Goal: Task Accomplishment & Management: Manage account settings

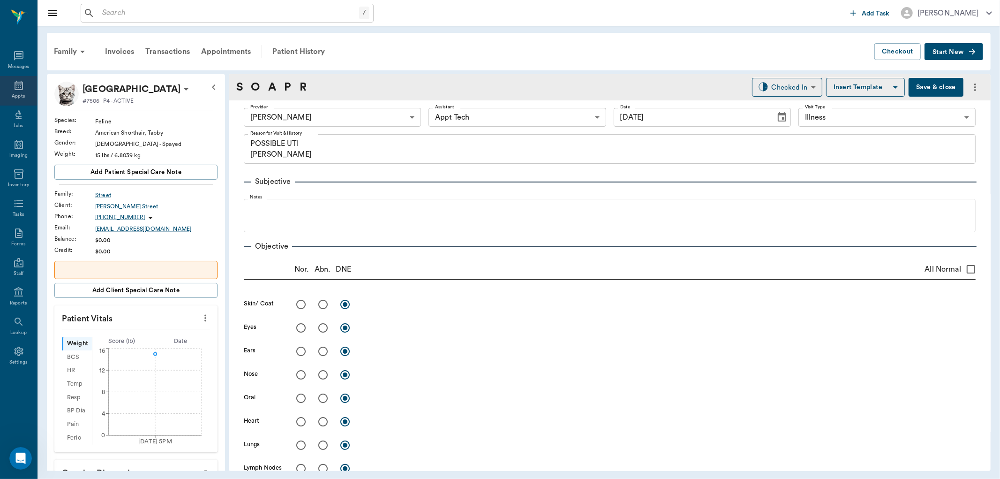
scroll to position [647, 0]
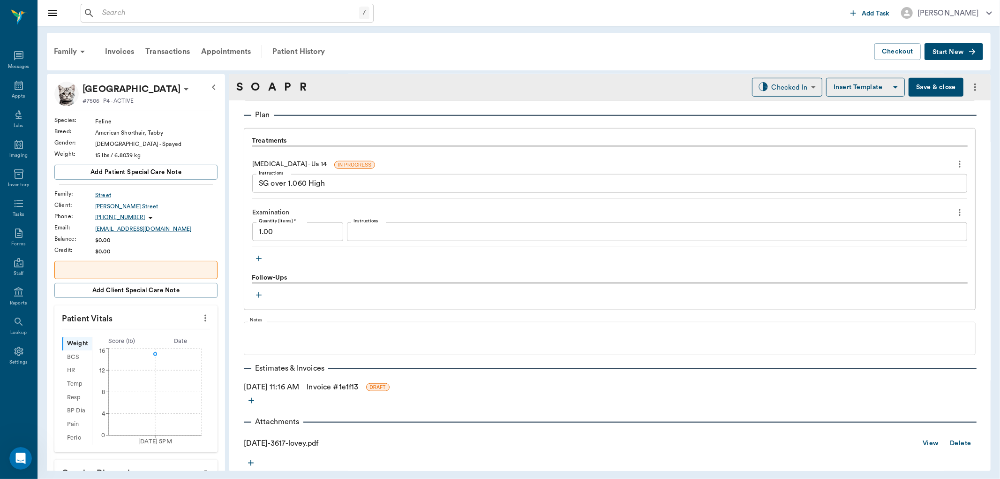
drag, startPoint x: 31, startPoint y: 83, endPoint x: 40, endPoint y: 82, distance: 9.1
click at [31, 84] on div "Appts" at bounding box center [18, 91] width 37 height 30
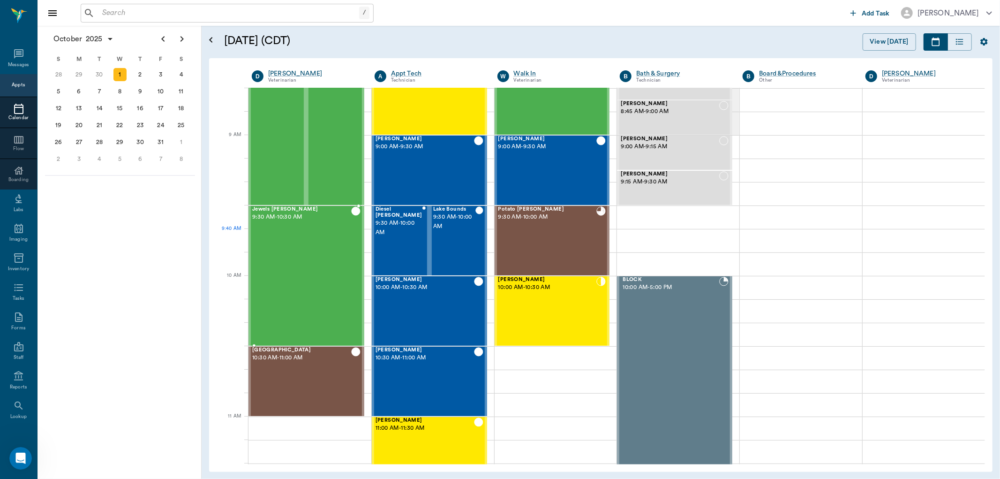
scroll to position [78, 0]
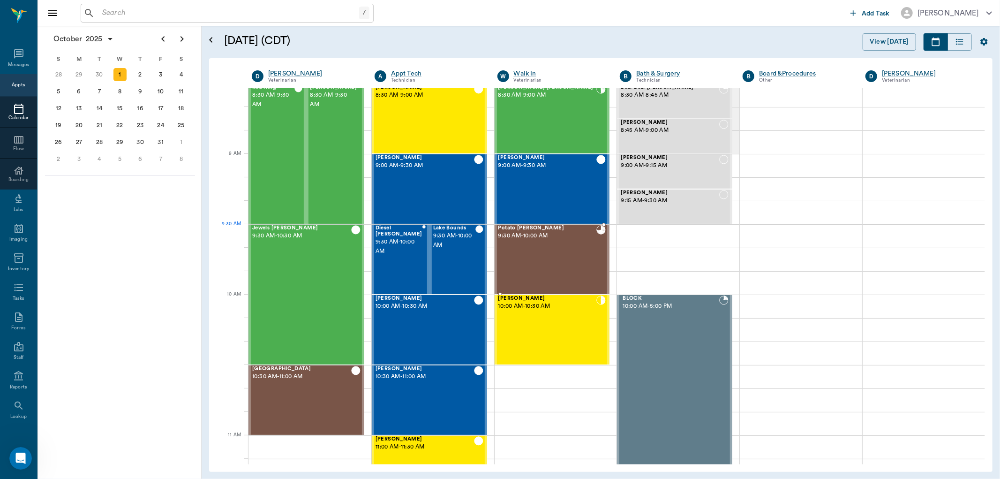
click at [527, 240] on div "Potato [PERSON_NAME] 9:30 AM - 10:00 AM" at bounding box center [547, 259] width 98 height 68
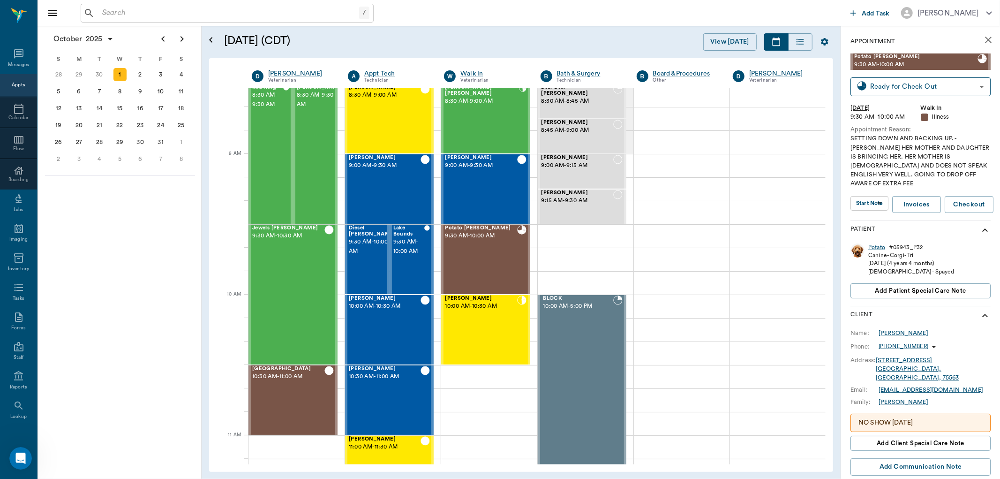
click at [881, 243] on div "Potato" at bounding box center [876, 247] width 17 height 8
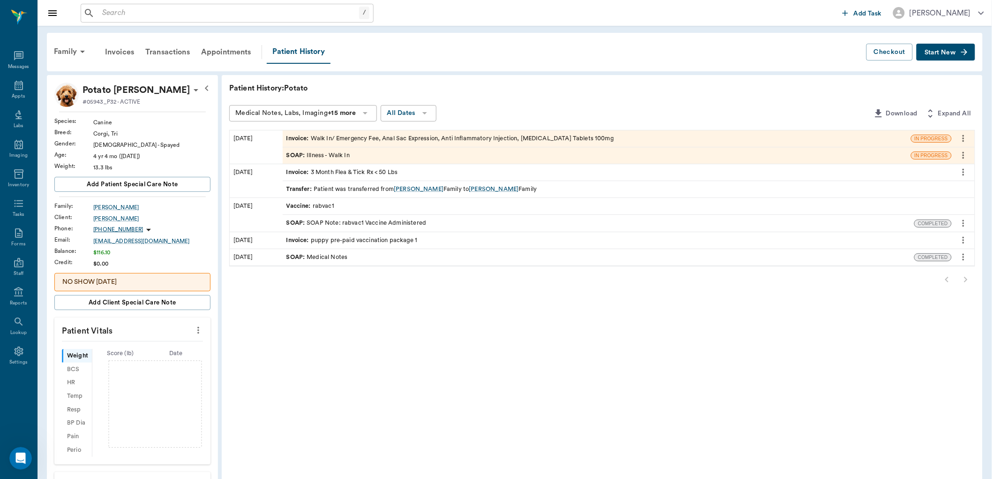
click at [406, 156] on div "SOAP : Illness - Walk In" at bounding box center [597, 155] width 628 height 16
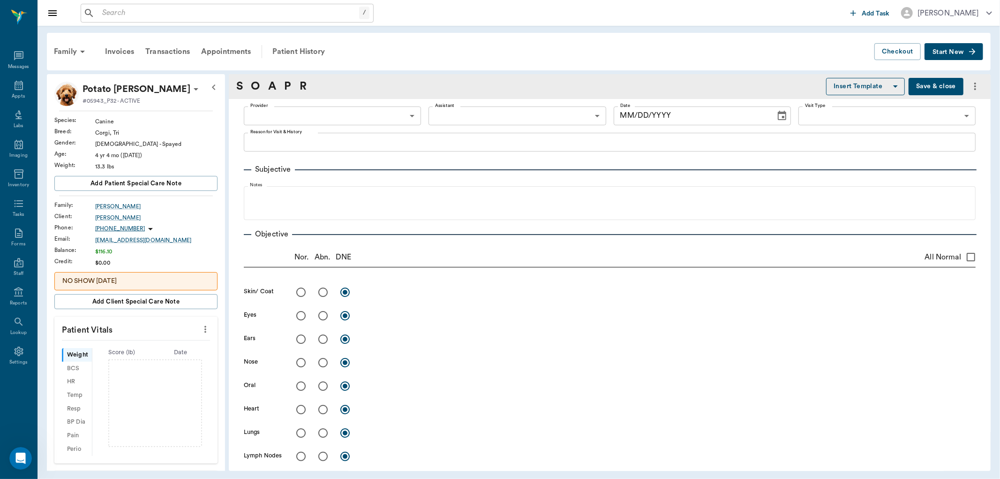
type input "63ee68728bdb516679580557"
type input "65d2be4f46e3a538d89b8c15"
type textarea "SETTING DOWN AND BACKING UP. -LORY HER MOTHER AND DAUGHTER IS BRINGING HER. HER…"
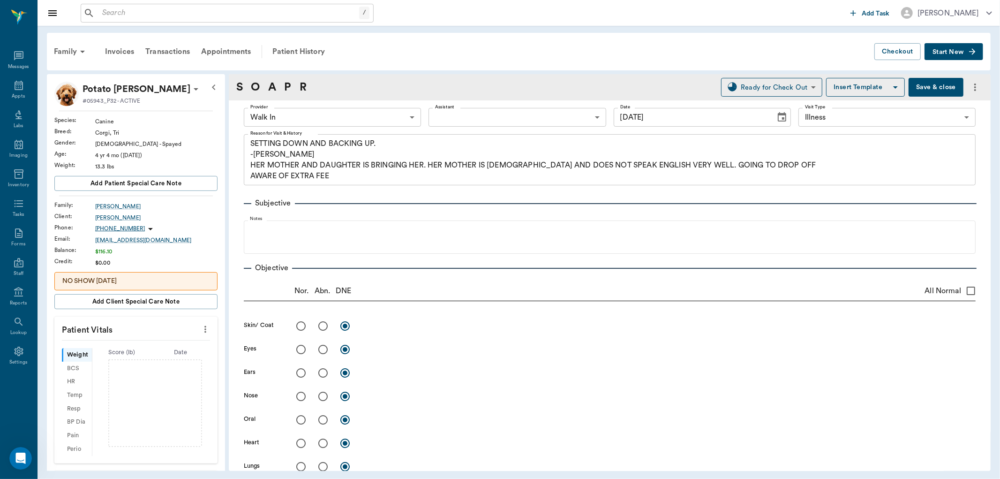
type input "[DATE]"
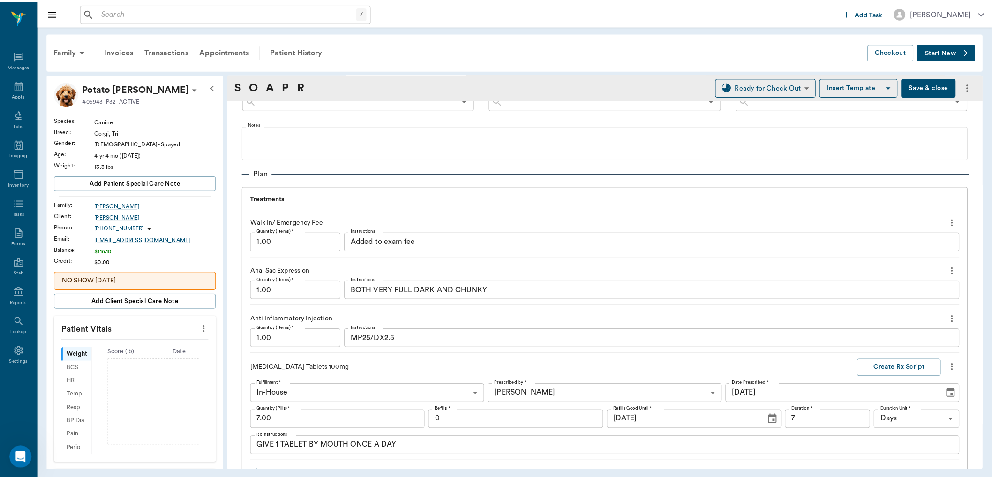
scroll to position [781, 0]
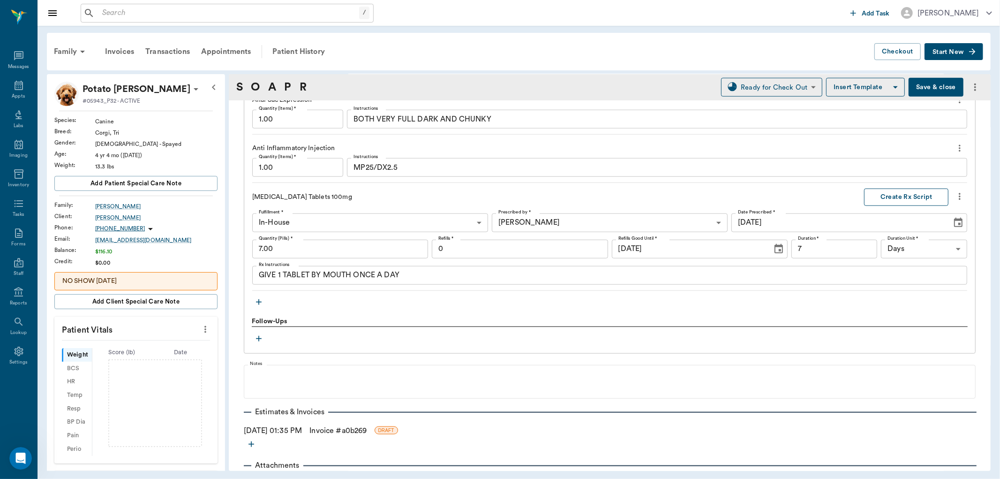
click at [884, 198] on button "Create Rx Script" at bounding box center [906, 196] width 84 height 17
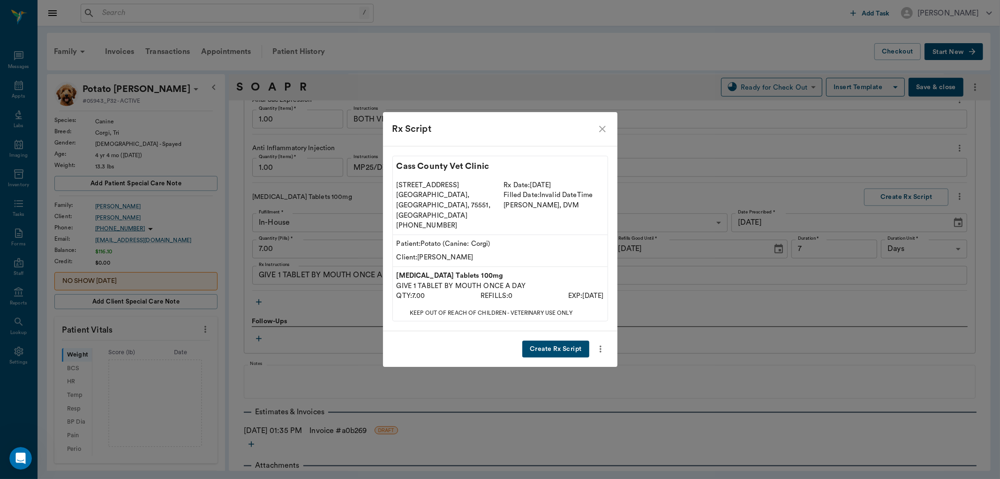
click at [568, 340] on button "Create Rx Script" at bounding box center [555, 348] width 67 height 17
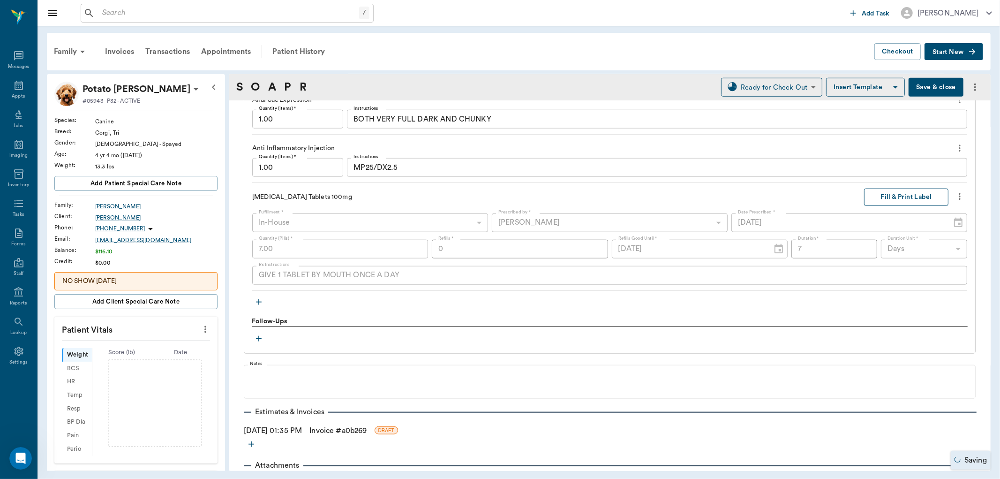
click at [919, 199] on button "Fill & Print Label" at bounding box center [906, 196] width 84 height 17
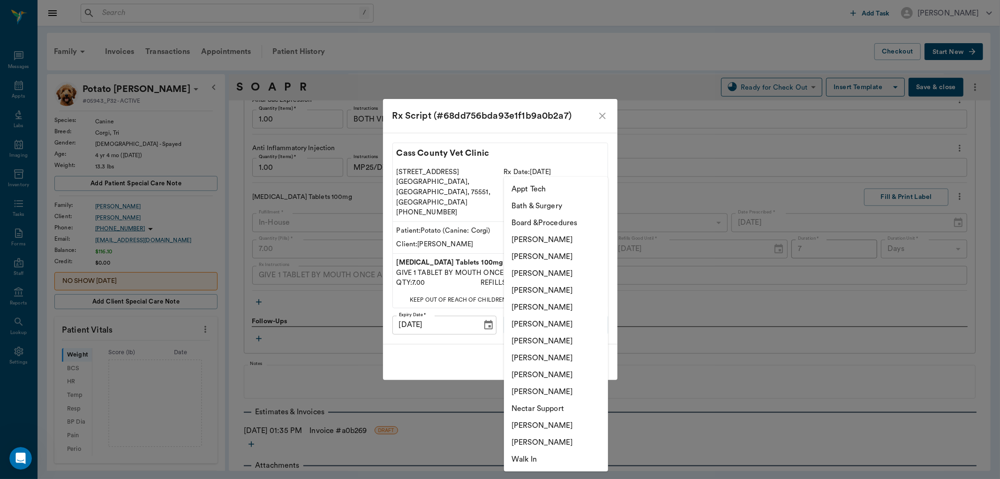
click at [578, 312] on body "/ ​ Add Task Dr. Bert Ellsworth Nectar Messages Appts Labs Imaging Inventory Ta…" at bounding box center [500, 239] width 1000 height 479
click at [556, 335] on li "[PERSON_NAME]" at bounding box center [556, 340] width 104 height 17
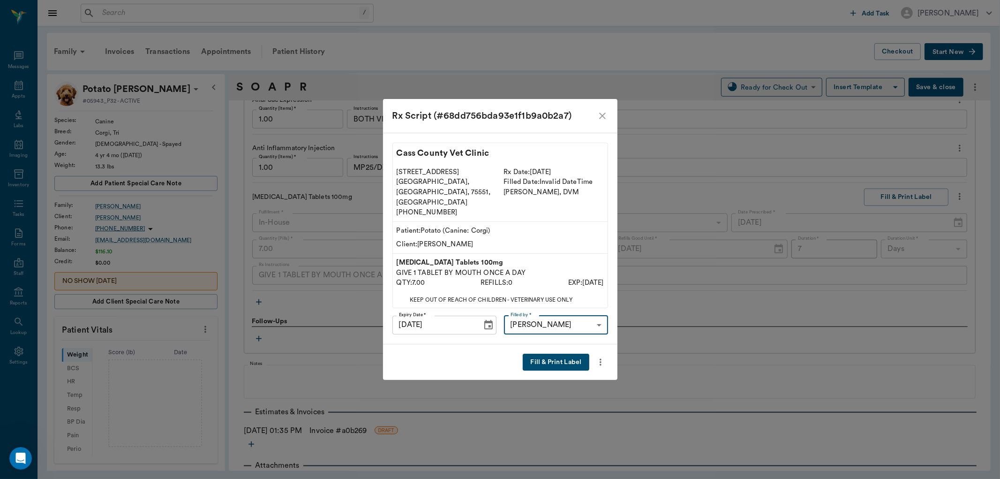
click at [556, 346] on li "[PERSON_NAME]" at bounding box center [556, 342] width 78 height 9
type input "63ec2e7e52e12b0ba117b124"
click at [566, 353] on button "Fill & Print Label" at bounding box center [556, 361] width 66 height 17
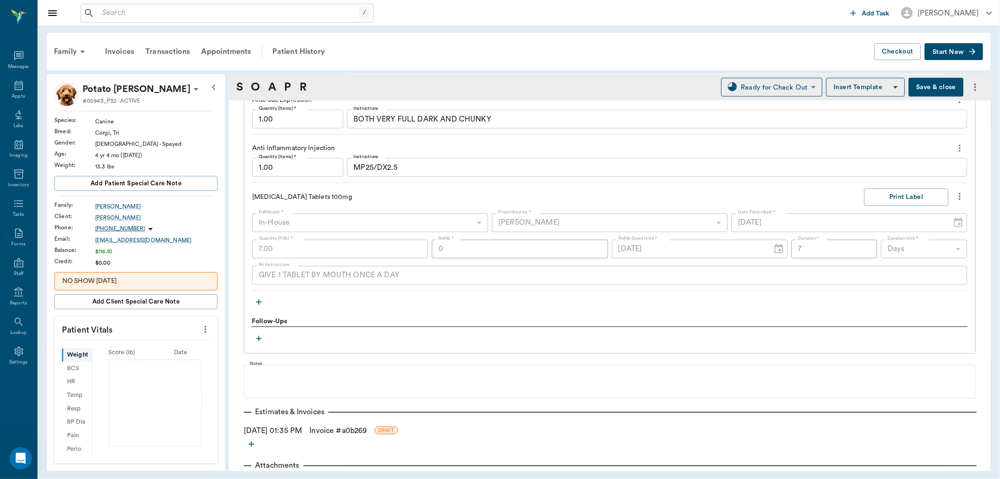
click at [336, 431] on link "Invoice # a0b269" at bounding box center [337, 430] width 57 height 11
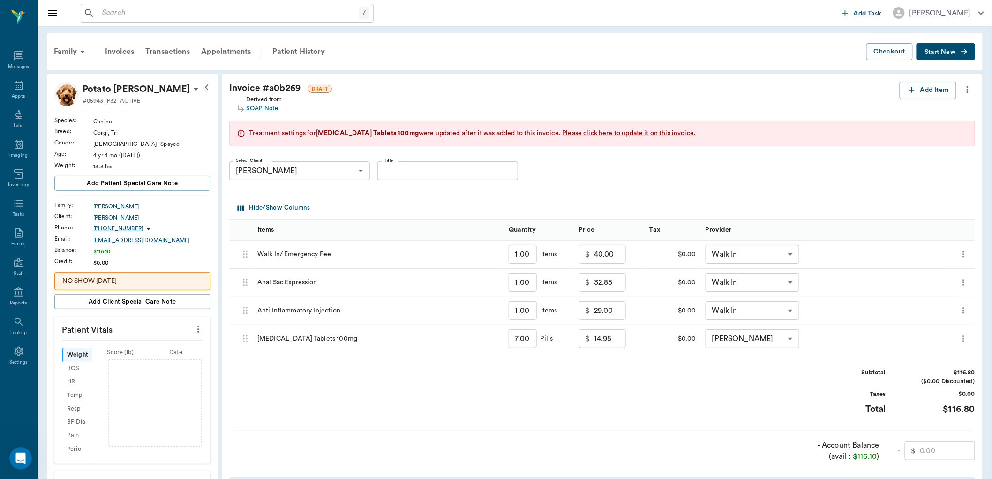
scroll to position [104, 0]
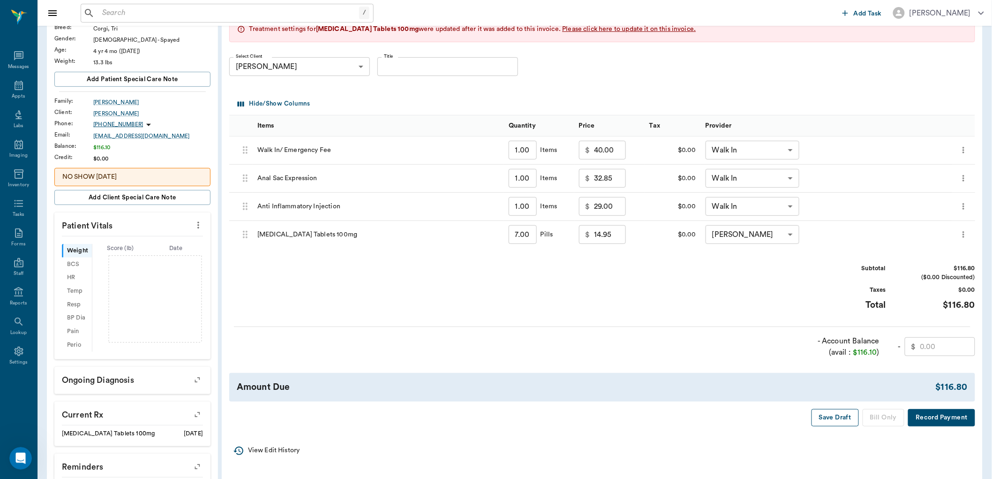
click at [824, 419] on button "Save Draft" at bounding box center [834, 417] width 47 height 17
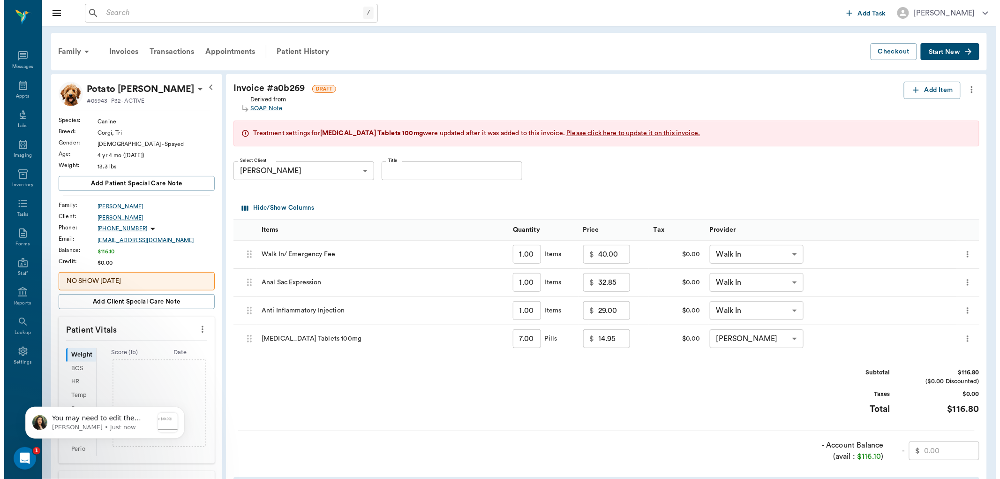
scroll to position [0, 0]
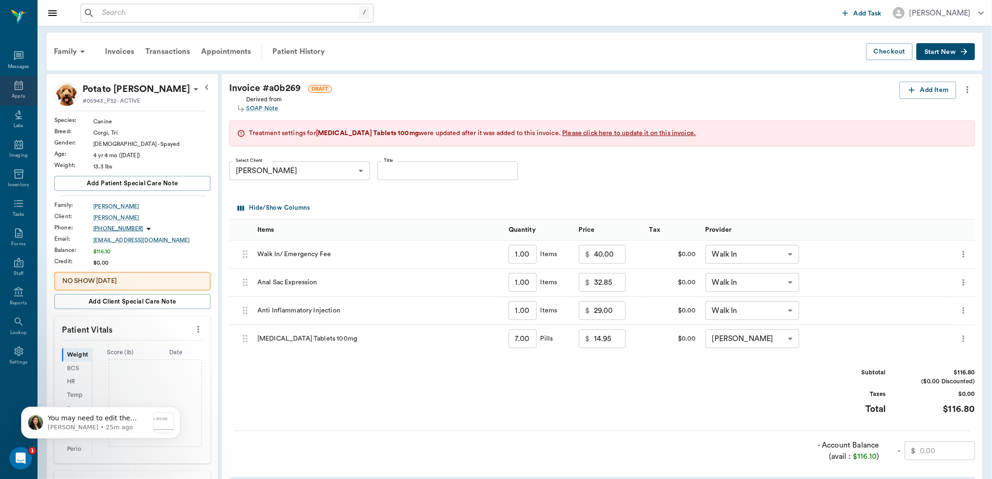
click at [23, 83] on icon at bounding box center [18, 85] width 11 height 11
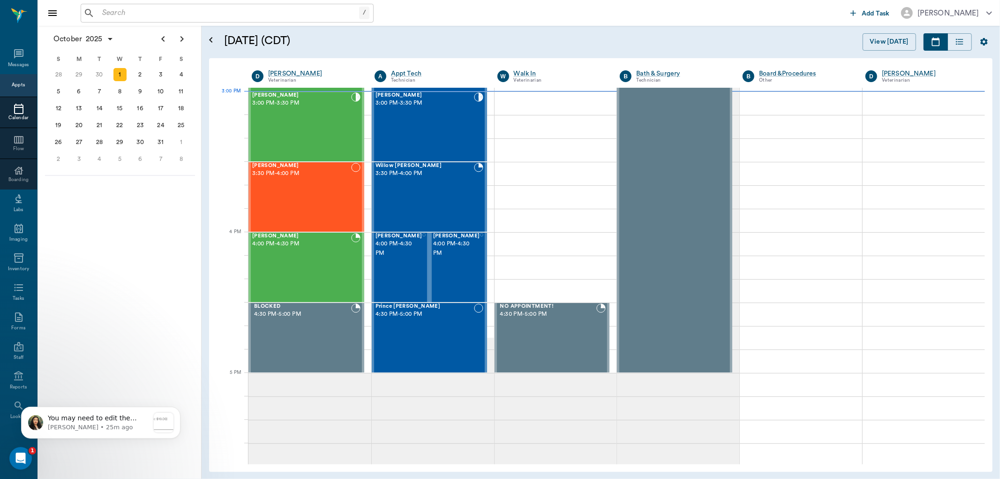
scroll to position [985, 0]
click at [443, 126] on div "Dusty Decker 3:00 PM - 3:30 PM" at bounding box center [424, 126] width 98 height 68
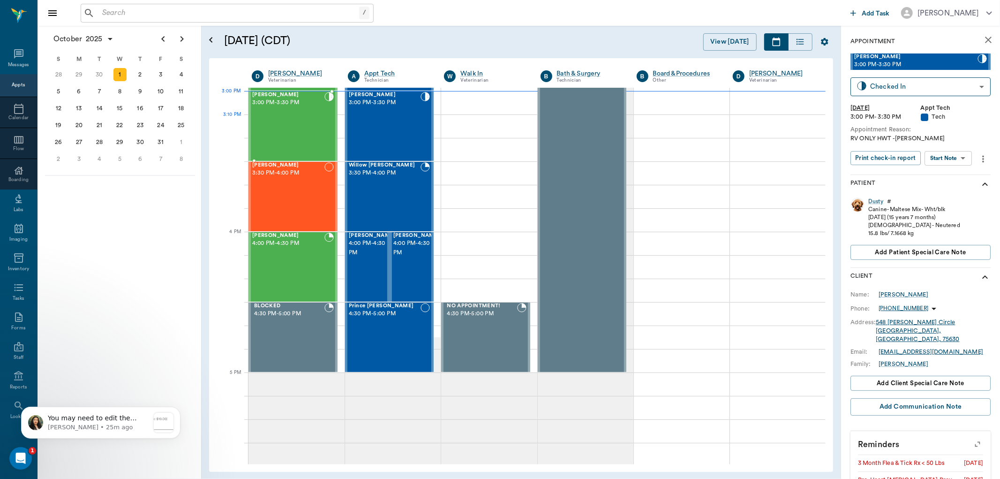
click at [295, 133] on div "Missy Decker 3:00 PM - 3:30 PM" at bounding box center [288, 126] width 72 height 68
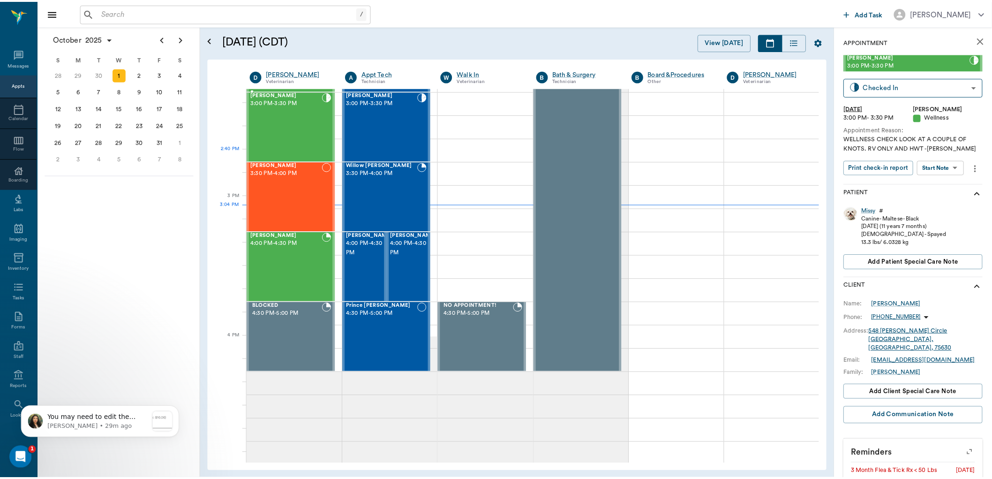
scroll to position [880, 0]
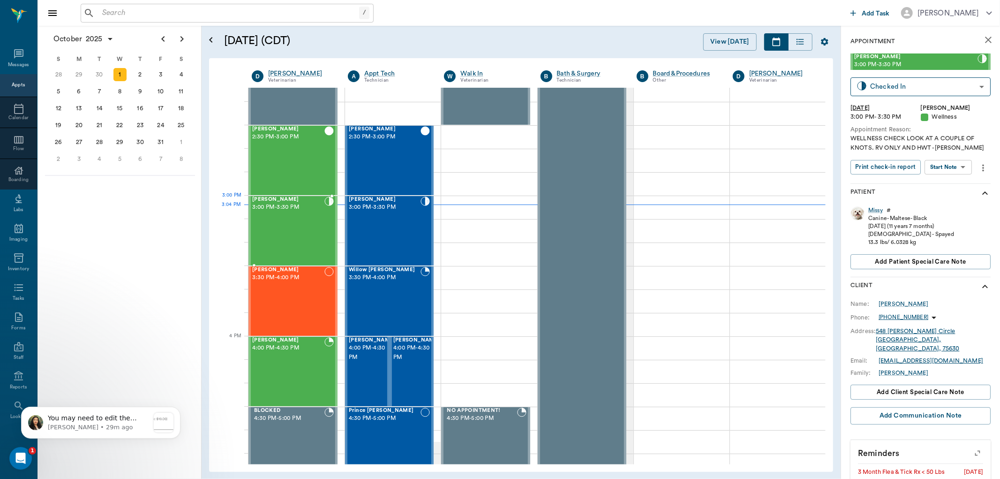
click at [307, 215] on div "Missy Decker 3:00 PM - 3:30 PM" at bounding box center [288, 230] width 72 height 68
drag, startPoint x: 299, startPoint y: 193, endPoint x: 170, endPoint y: 262, distance: 146.6
click at [167, 265] on div "October 2025 S M T W T F S 31 Sep 1 2 3 4 5 6 7 8 9 10 11 12 13 14 15 16 17 18 …" at bounding box center [119, 252] width 164 height 453
drag, startPoint x: 170, startPoint y: 262, endPoint x: 178, endPoint y: 302, distance: 41.1
click at [177, 305] on div "October 2025 S M T W T F S 31 Sep 1 2 3 4 5 6 7 8 9 10 11 12 13 14 15 16 17 18 …" at bounding box center [119, 252] width 164 height 453
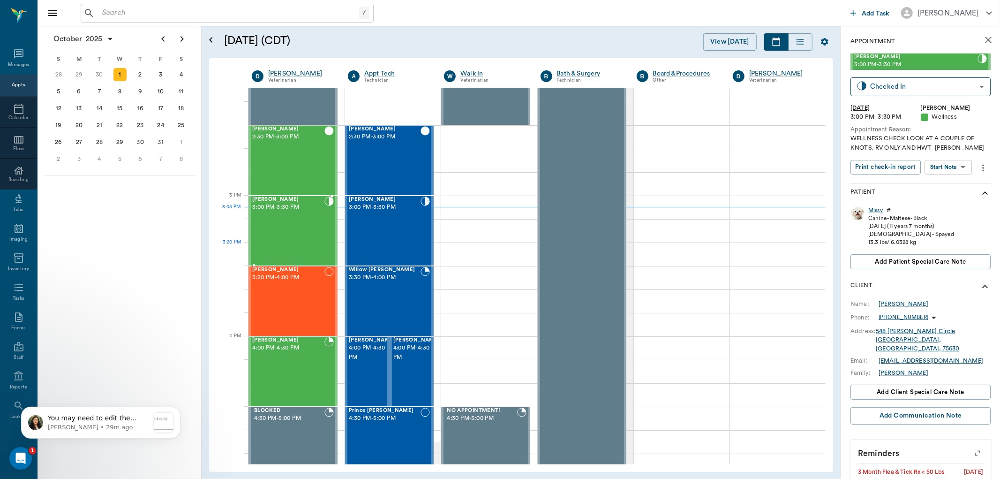
drag, startPoint x: 265, startPoint y: 261, endPoint x: 216, endPoint y: 316, distance: 74.0
click at [217, 319] on div at bounding box center [229, 318] width 24 height 23
click at [290, 221] on div "Missy Decker 3:00 PM - 3:30 PM" at bounding box center [288, 230] width 72 height 68
drag, startPoint x: 373, startPoint y: 294, endPoint x: 182, endPoint y: 16, distance: 336.7
click at [182, 16] on input "text" at bounding box center [228, 13] width 261 height 13
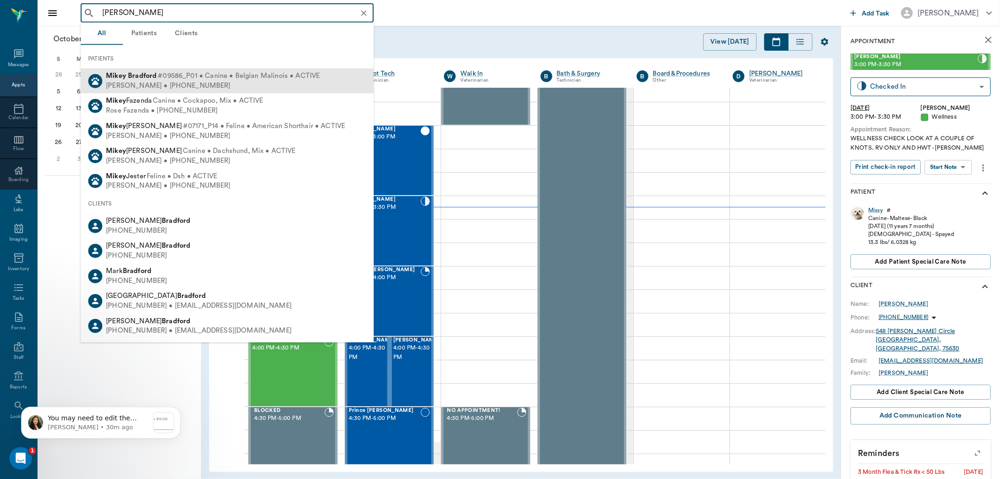
click at [187, 73] on span "#09586_P01 • Canine • Belgian Malinois • ACTIVE" at bounding box center [238, 76] width 162 height 10
type input "mikey bradford"
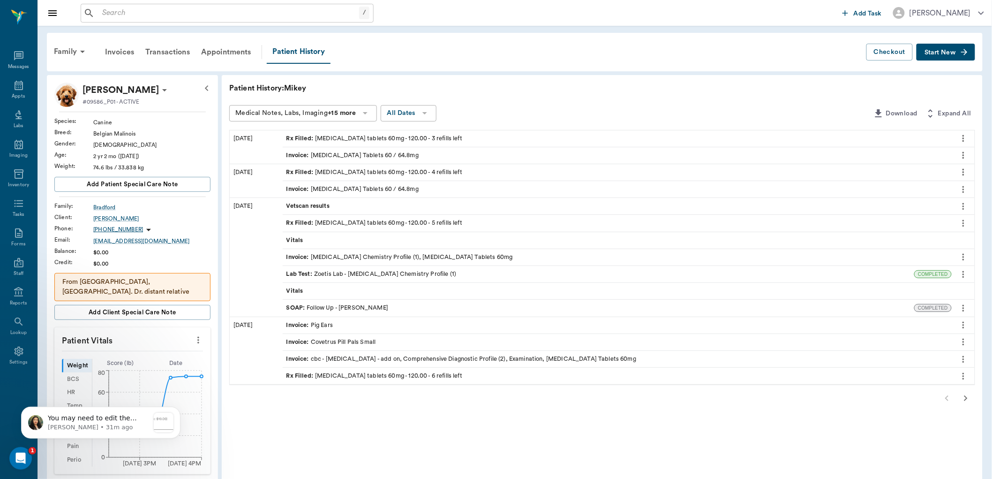
click at [363, 138] on div "Rx Filled : phenobarbital tablets 60mg - 120.00 - 3 refills left" at bounding box center [374, 138] width 176 height 9
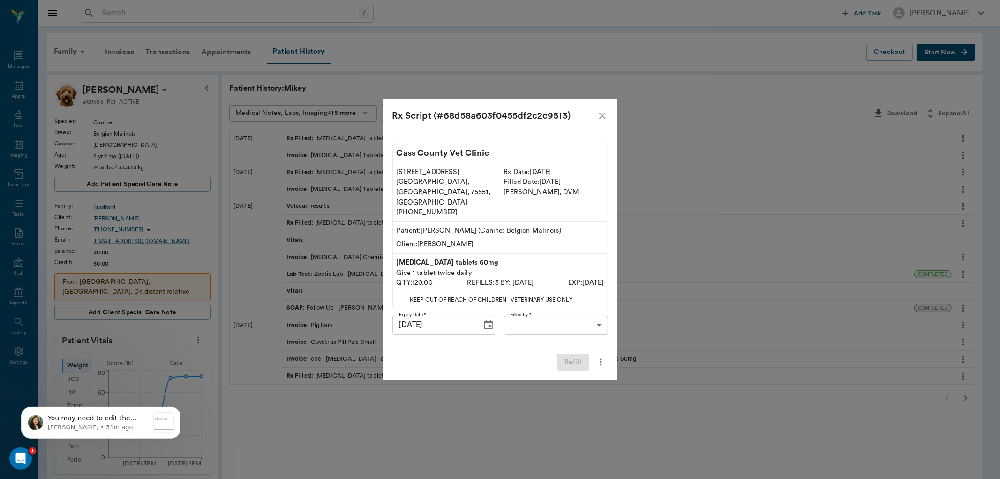
click at [362, 137] on div "Rx Script (#68d58a603f0455df2c2c9513) Cass County Vet Clinic 102 E. Pinecrest D…" at bounding box center [500, 239] width 1000 height 479
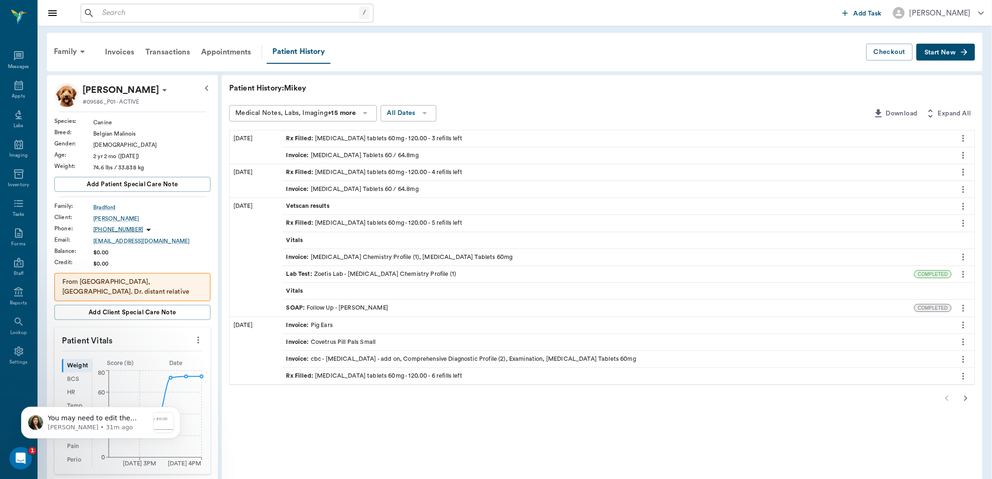
click at [362, 137] on div "Rx Filled : phenobarbital tablets 60mg - 120.00 - 3 refills left" at bounding box center [374, 138] width 176 height 9
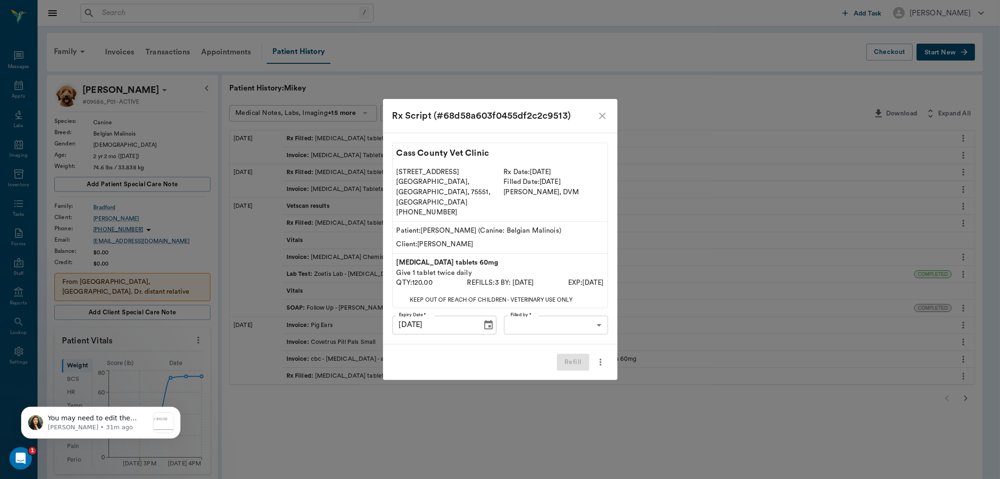
click at [361, 137] on div "Rx Script (#68d58a603f0455df2c2c9513) Cass County Vet Clinic 102 E. Pinecrest D…" at bounding box center [500, 239] width 1000 height 479
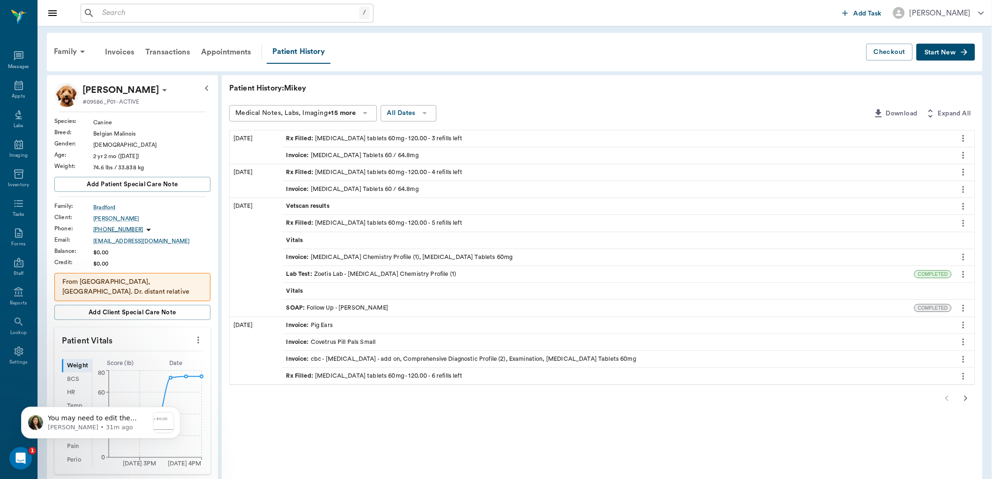
click at [313, 292] on div "Vitals" at bounding box center [617, 291] width 669 height 16
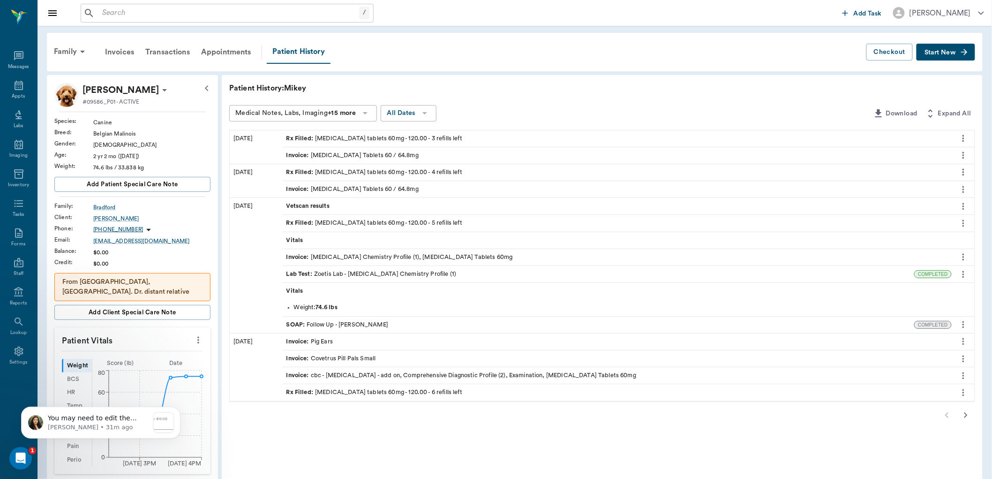
click at [365, 272] on div "Lab Test : Zoetis Lab - Phenobarbital Chemistry Profile (1)" at bounding box center [371, 273] width 170 height 9
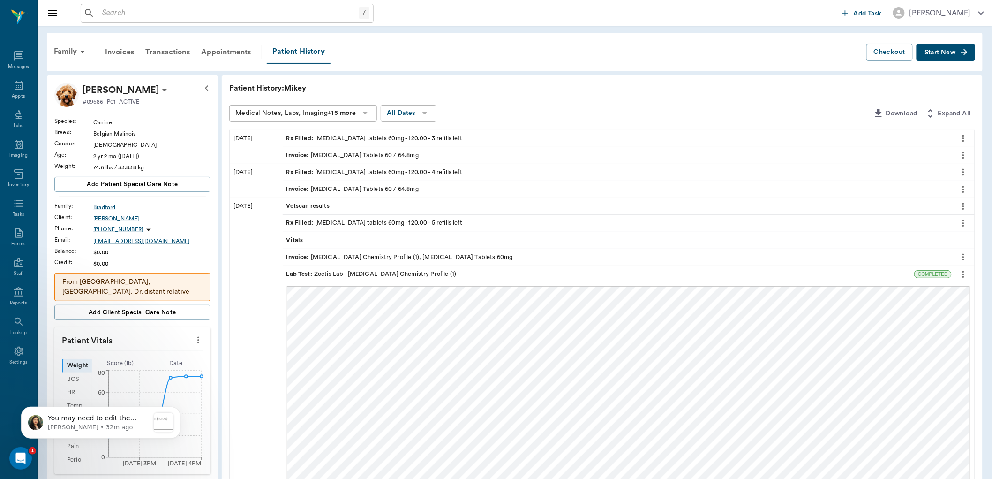
click at [354, 136] on div "Rx Filled : phenobarbital tablets 60mg - 120.00 - 3 refills left" at bounding box center [374, 138] width 176 height 9
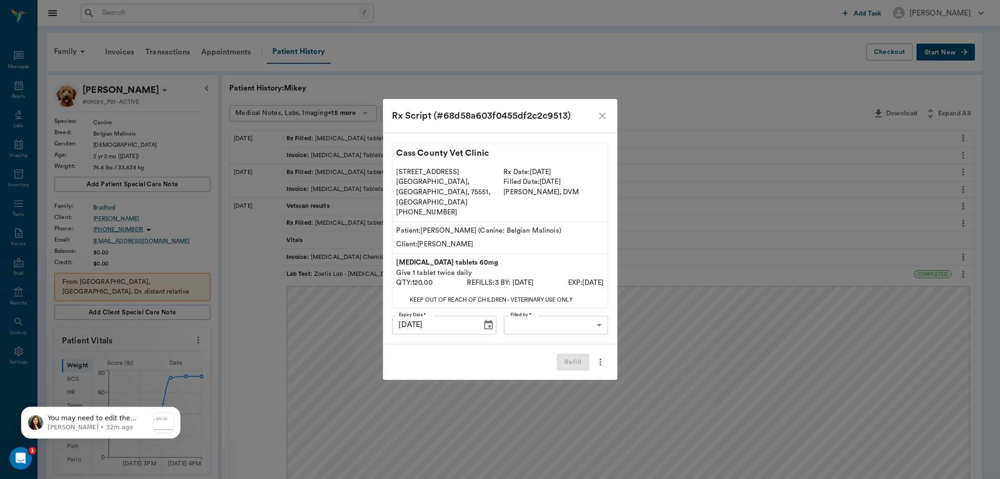
click at [600, 119] on icon "close" at bounding box center [602, 115] width 7 height 7
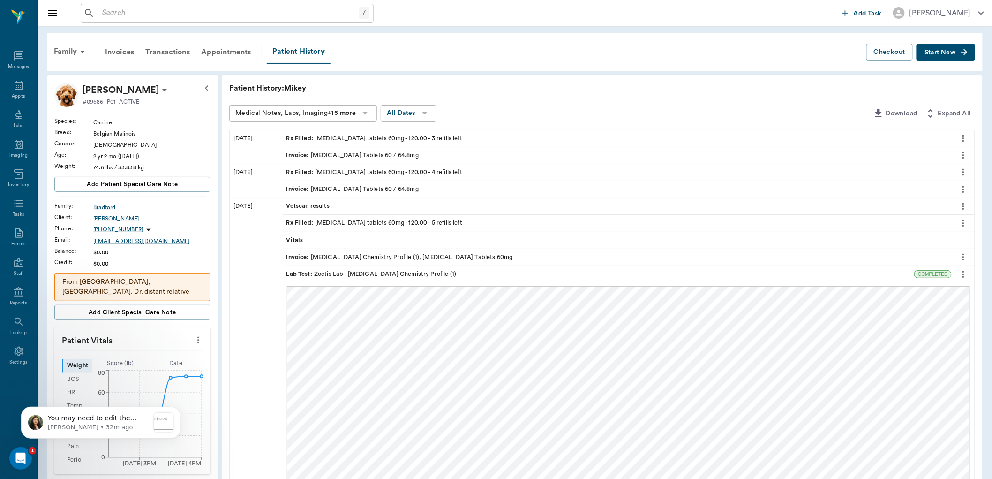
drag, startPoint x: 491, startPoint y: 277, endPoint x: 246, endPoint y: 316, distance: 248.2
click at [20, 88] on icon at bounding box center [18, 85] width 11 height 11
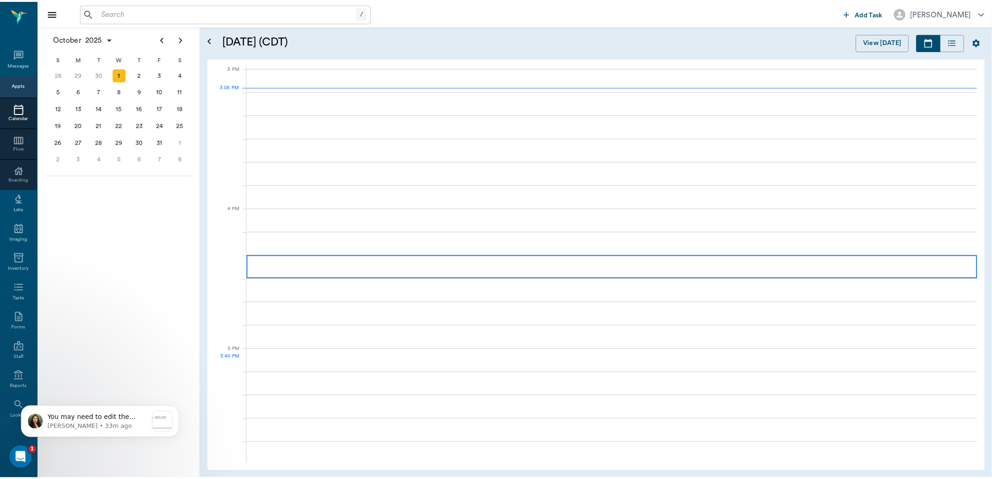
scroll to position [985, 0]
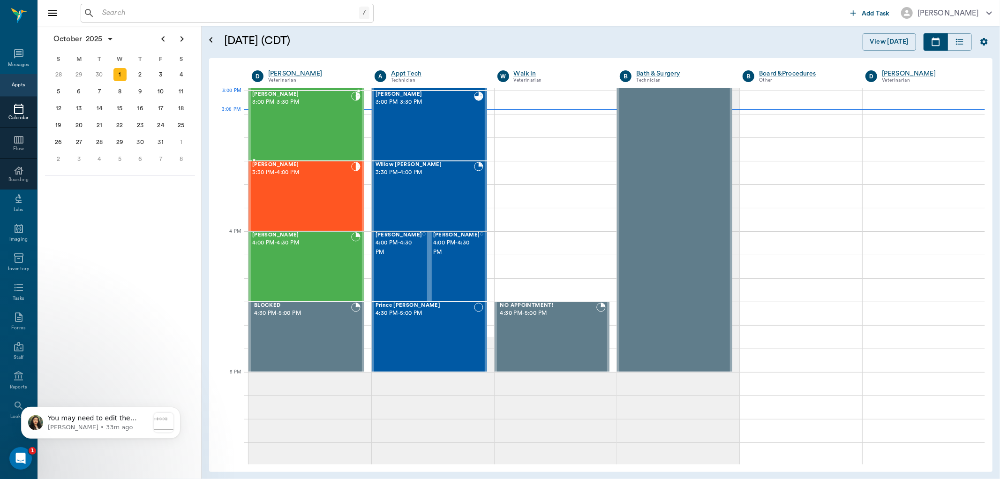
click at [296, 112] on div "Missy Decker 3:00 PM - 3:30 PM" at bounding box center [301, 125] width 99 height 68
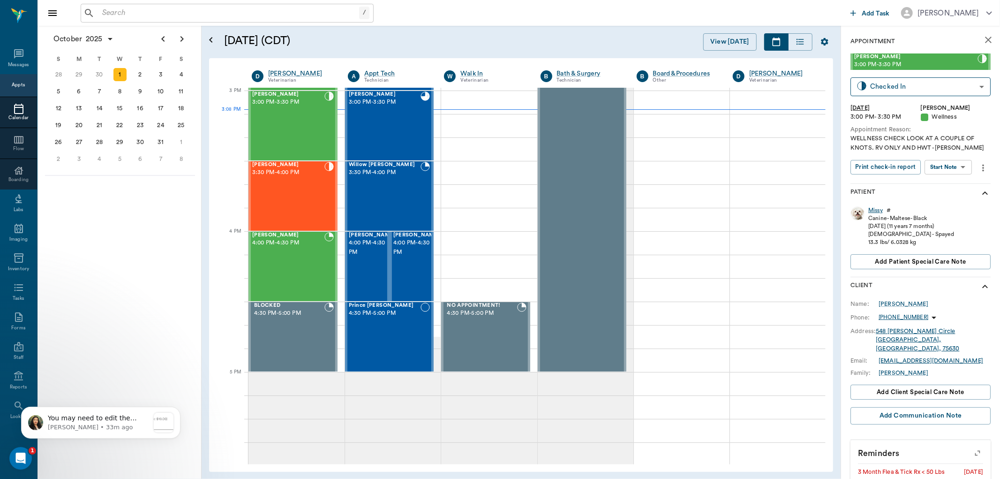
click at [875, 210] on div "Missy" at bounding box center [875, 210] width 15 height 8
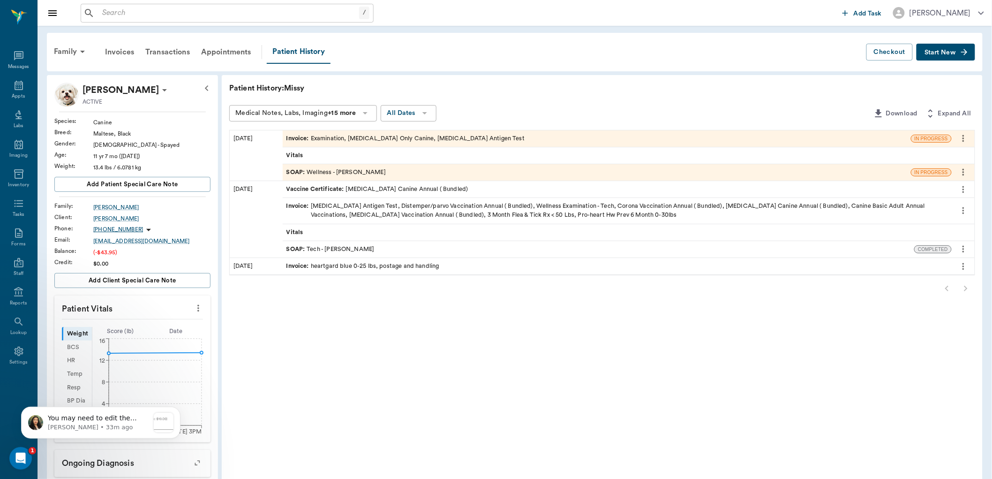
drag, startPoint x: 364, startPoint y: 275, endPoint x: 383, endPoint y: 294, distance: 27.5
click at [382, 294] on div at bounding box center [602, 288] width 746 height 19
click at [354, 246] on div "SOAP : Tech - Kelly Golden" at bounding box center [330, 249] width 88 height 9
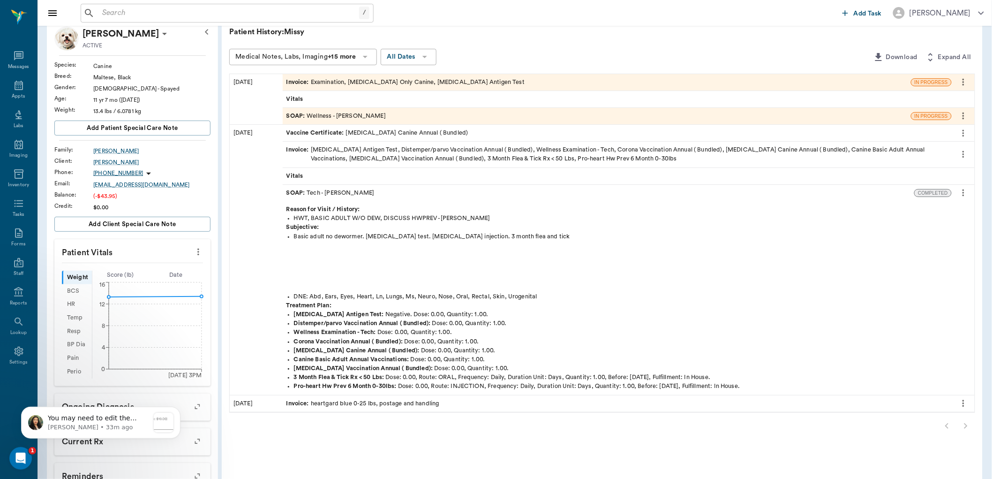
scroll to position [52, 0]
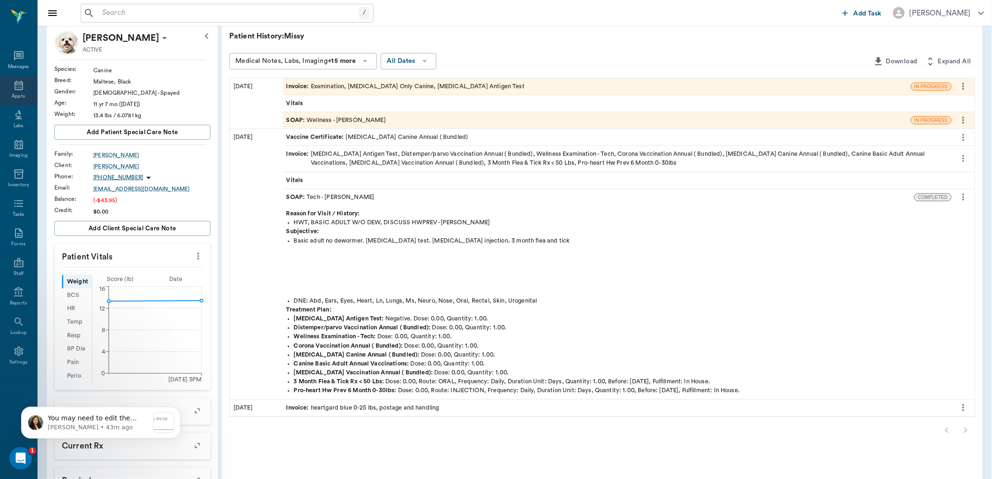
click at [22, 93] on div "Appts" at bounding box center [18, 96] width 13 height 7
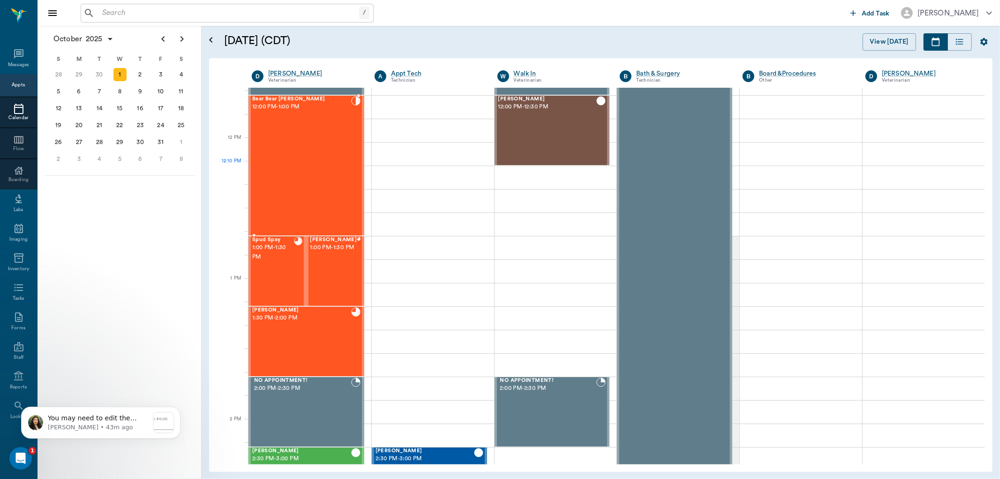
scroll to position [516, 0]
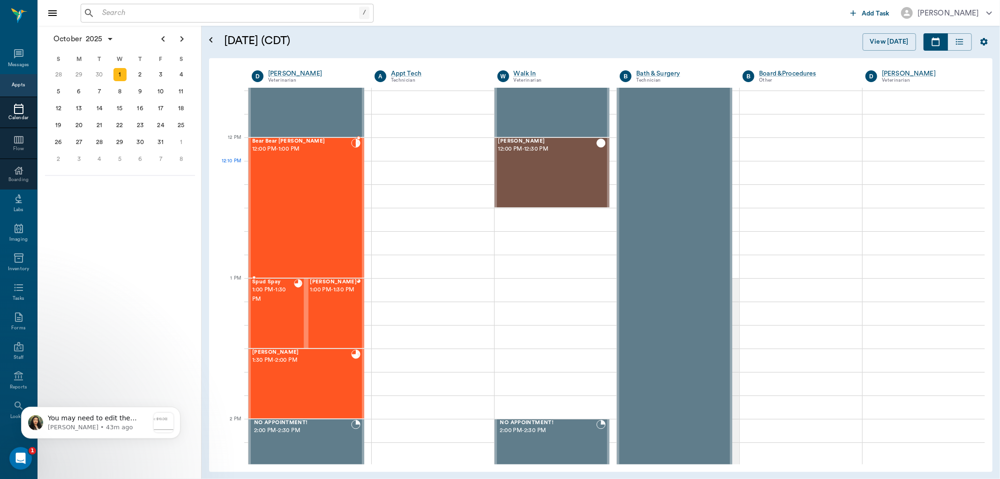
click at [291, 148] on span "12:00 PM - 1:00 PM" at bounding box center [301, 148] width 99 height 9
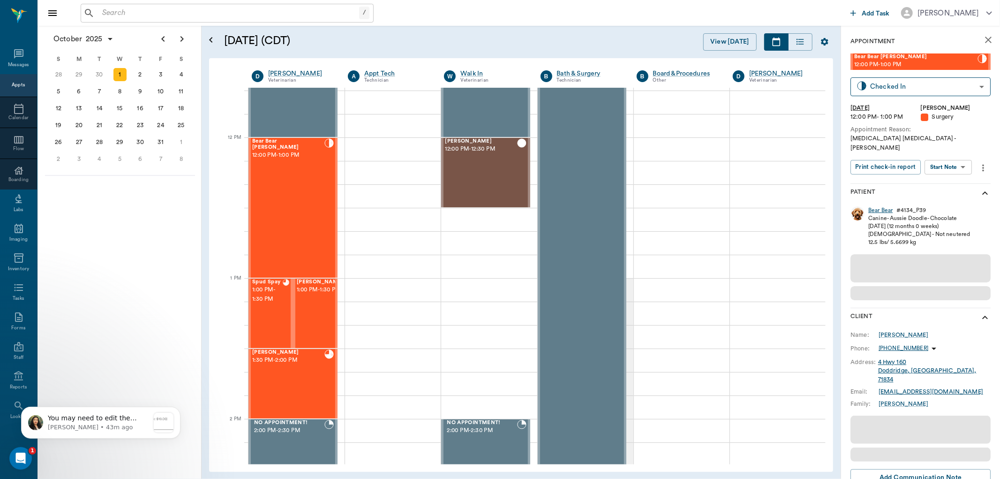
click at [875, 206] on div "Bear Bear" at bounding box center [880, 210] width 24 height 8
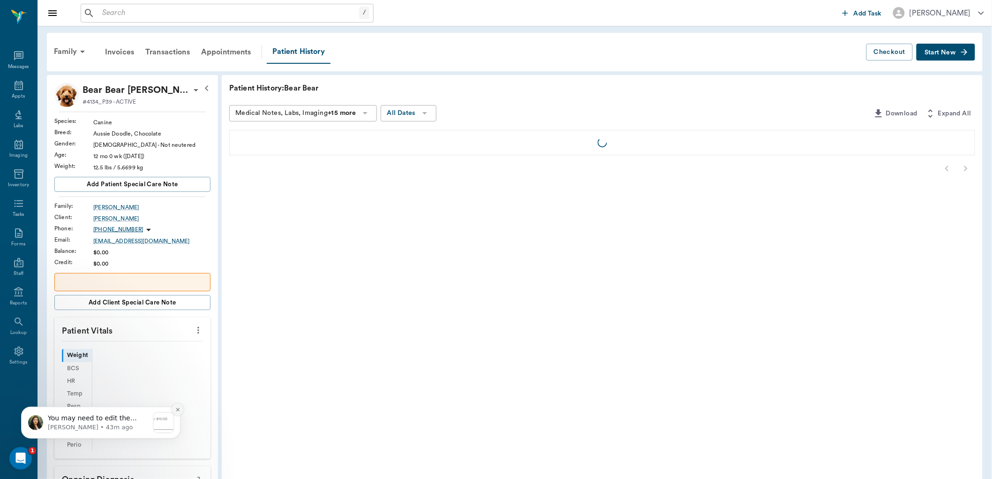
click at [177, 409] on icon "Dismiss notification" at bounding box center [177, 408] width 3 height 3
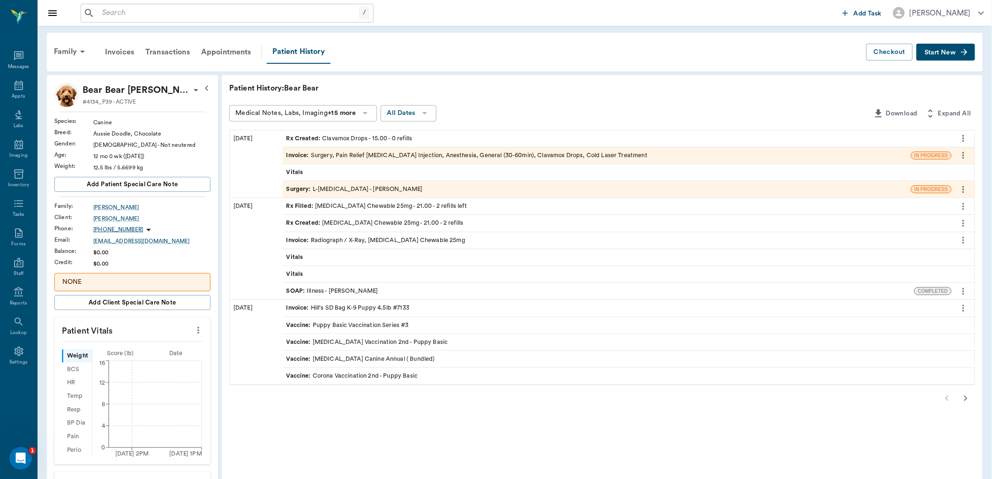
click at [350, 141] on div "Rx Created : Clavamox Drops - 15.00 - 0 refills" at bounding box center [349, 138] width 126 height 9
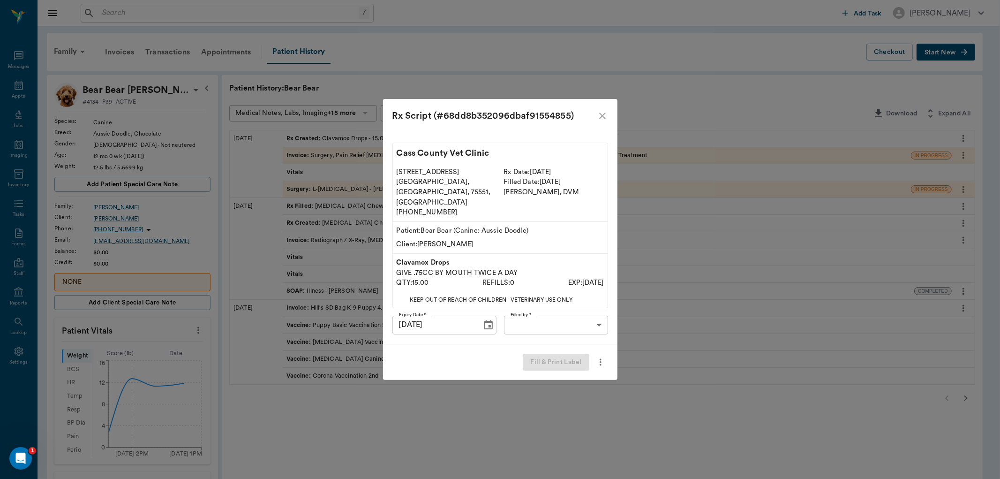
click at [527, 317] on body "/ ​ Add Task [PERSON_NAME] Nectar Messages Appts Labs Imaging Inventory Tasks F…" at bounding box center [500, 386] width 1000 height 773
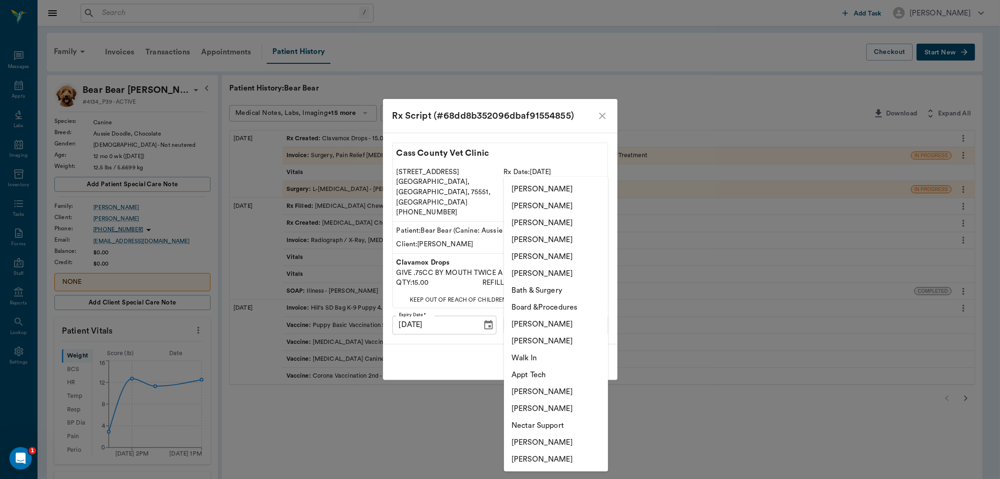
click at [532, 219] on li "[PERSON_NAME]" at bounding box center [556, 222] width 104 height 17
type input "63ec2e7e52e12b0ba117b124"
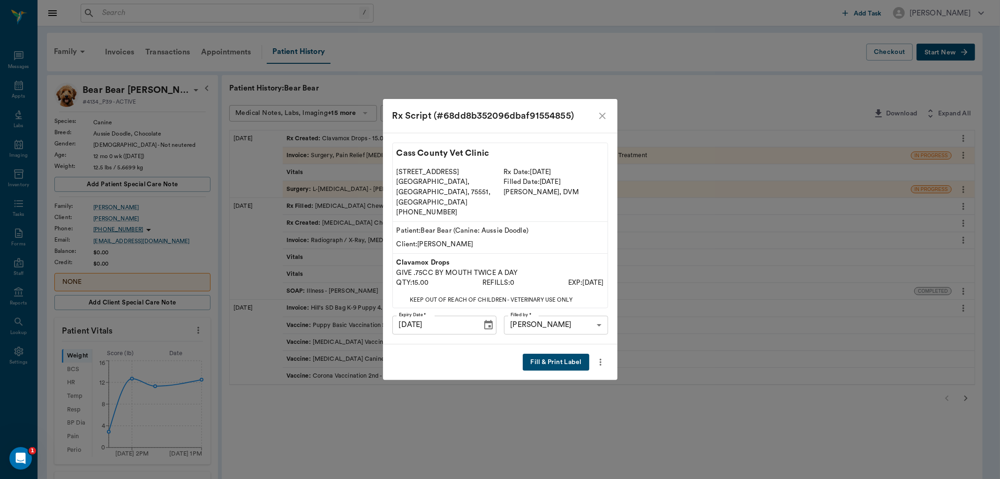
click at [536, 353] on button "Fill & Print Label" at bounding box center [556, 361] width 66 height 17
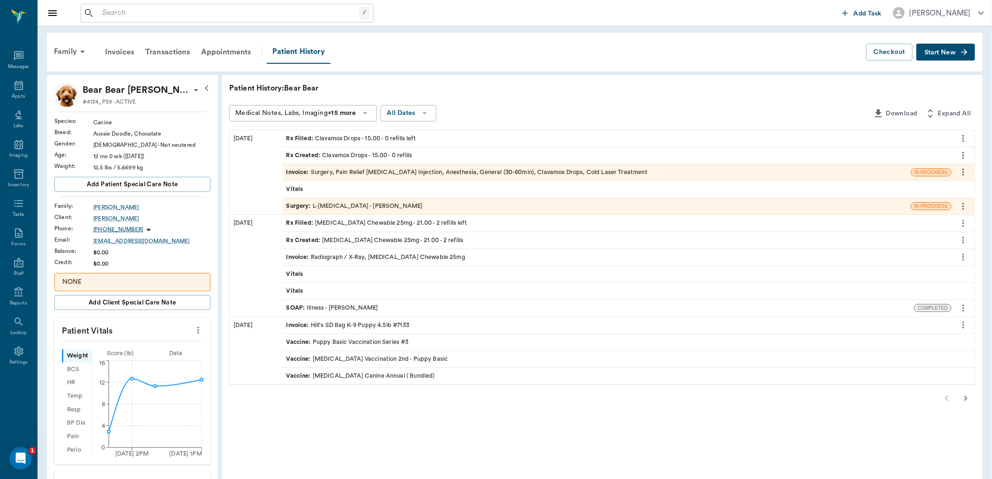
click at [311, 225] on span "Rx Filled :" at bounding box center [300, 222] width 29 height 9
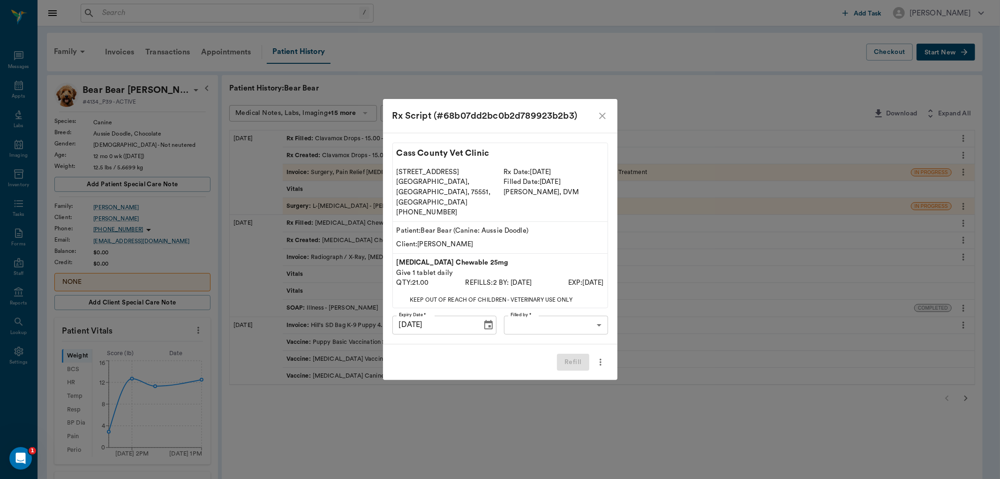
click at [546, 312] on body "/ ​ Add Task [PERSON_NAME] Nectar Messages Appts Labs Imaging Inventory Tasks F…" at bounding box center [500, 386] width 1000 height 773
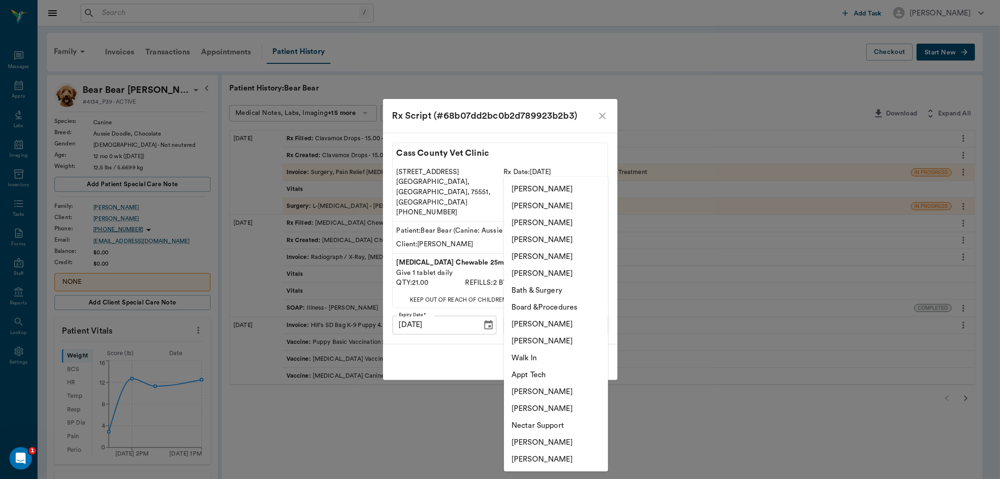
click at [529, 226] on li "[PERSON_NAME]" at bounding box center [556, 222] width 104 height 17
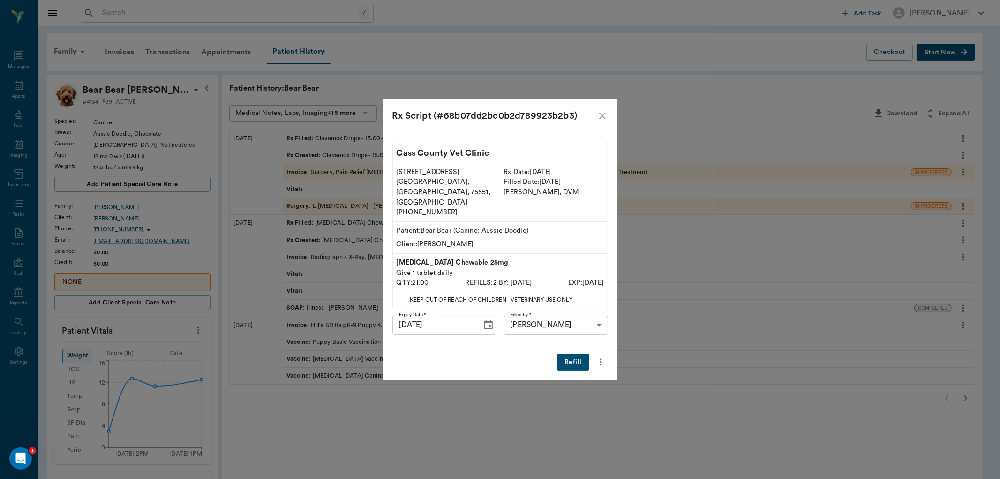
click at [565, 348] on li "Appt Tech" at bounding box center [556, 352] width 78 height 9
click at [579, 316] on body "/ ​ Add Task [PERSON_NAME] Nectar Messages Appts Labs Imaging Inventory Tasks F…" at bounding box center [500, 386] width 1000 height 773
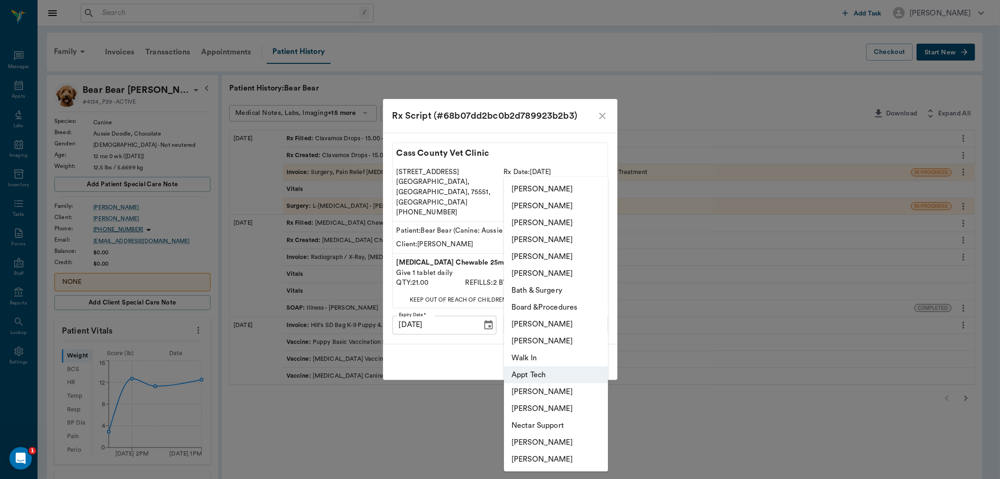
click at [536, 219] on li "[PERSON_NAME]" at bounding box center [556, 222] width 104 height 17
type input "63ec2e7e52e12b0ba117b124"
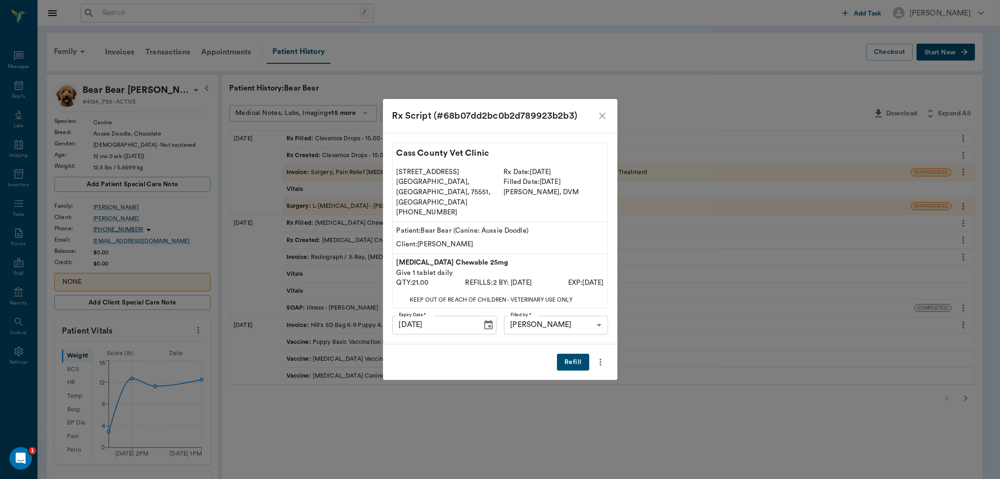
click at [567, 353] on button "Refill" at bounding box center [573, 361] width 32 height 17
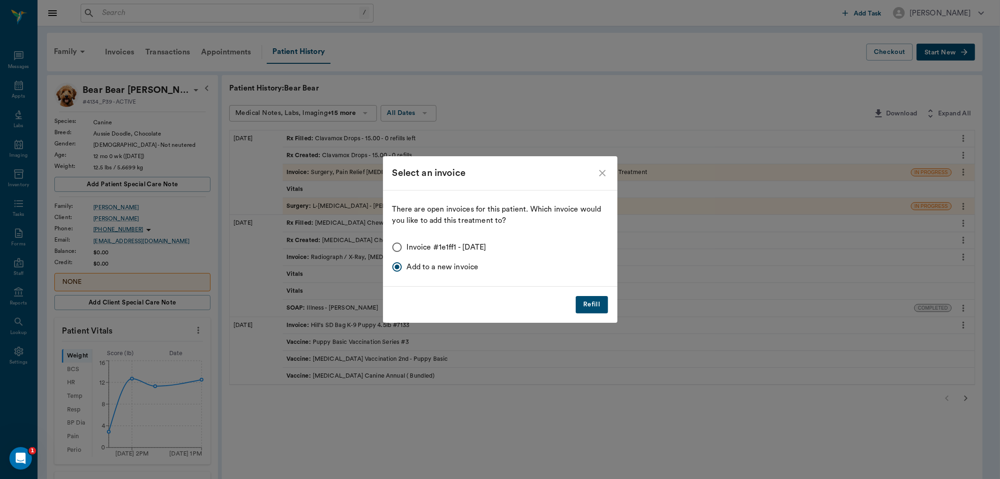
click at [396, 247] on input "Invoice #1e1ff1 - [DATE]" at bounding box center [397, 247] width 20 height 20
radio input "true"
click at [588, 307] on button "Refill" at bounding box center [592, 304] width 32 height 17
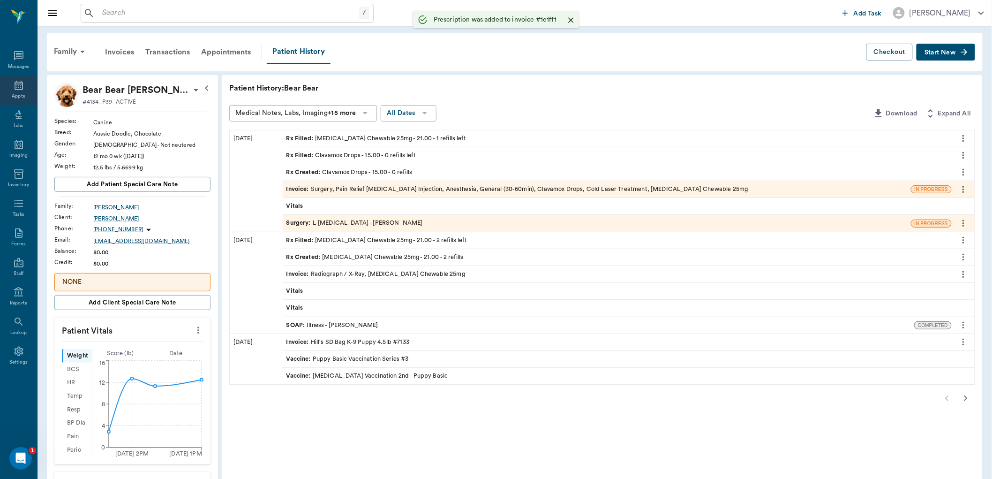
click at [20, 87] on icon at bounding box center [19, 85] width 8 height 9
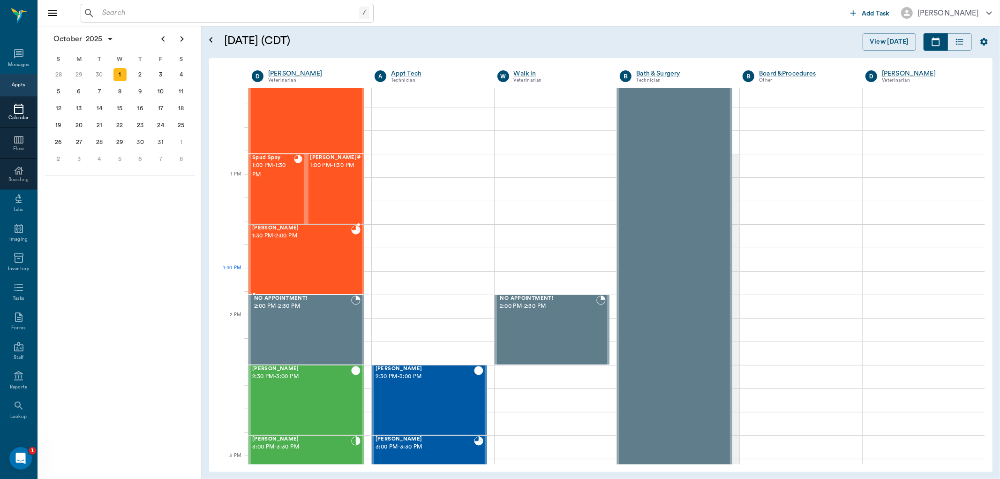
scroll to position [621, 0]
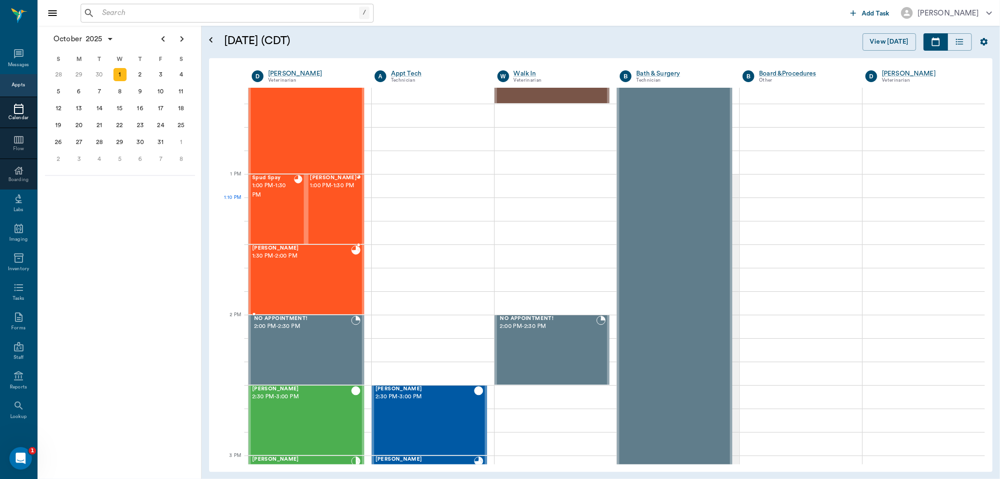
click at [277, 205] on div "Spud Spay 1:00 PM - 1:30 PM" at bounding box center [273, 209] width 42 height 68
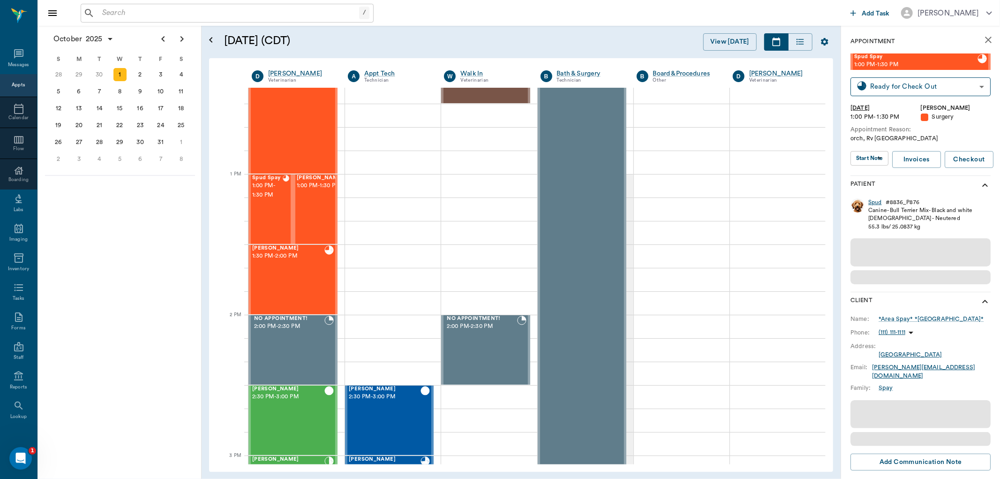
click at [878, 201] on div "Spud" at bounding box center [875, 202] width 14 height 8
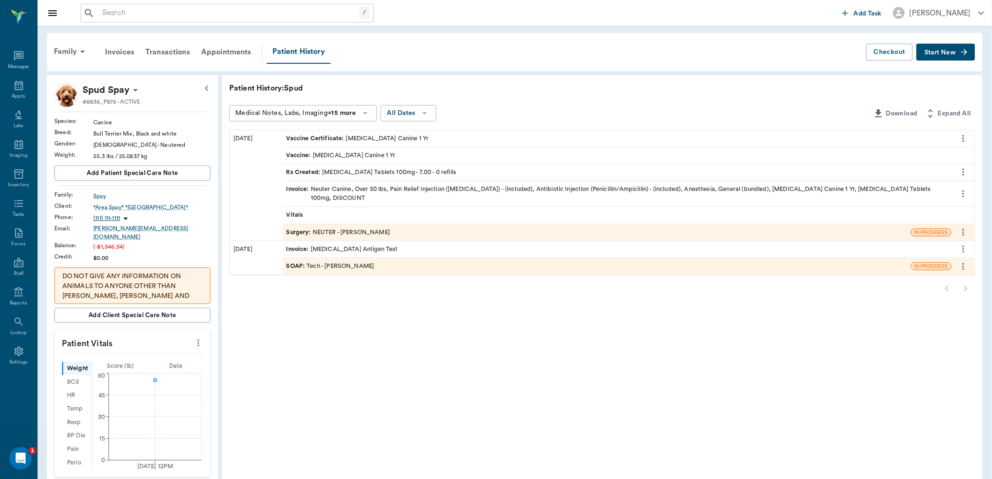
click at [313, 168] on span "Rx Created :" at bounding box center [304, 172] width 36 height 9
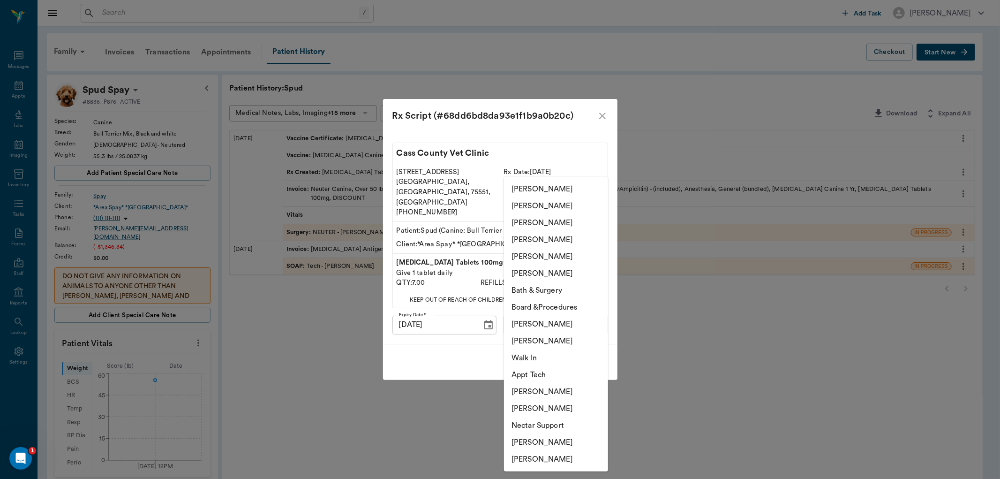
click at [569, 315] on body "/ ​ Add Task [PERSON_NAME] Nectar Messages Appts Labs Imaging Inventory Tasks F…" at bounding box center [500, 359] width 1000 height 718
click at [533, 223] on li "[PERSON_NAME]" at bounding box center [556, 222] width 104 height 17
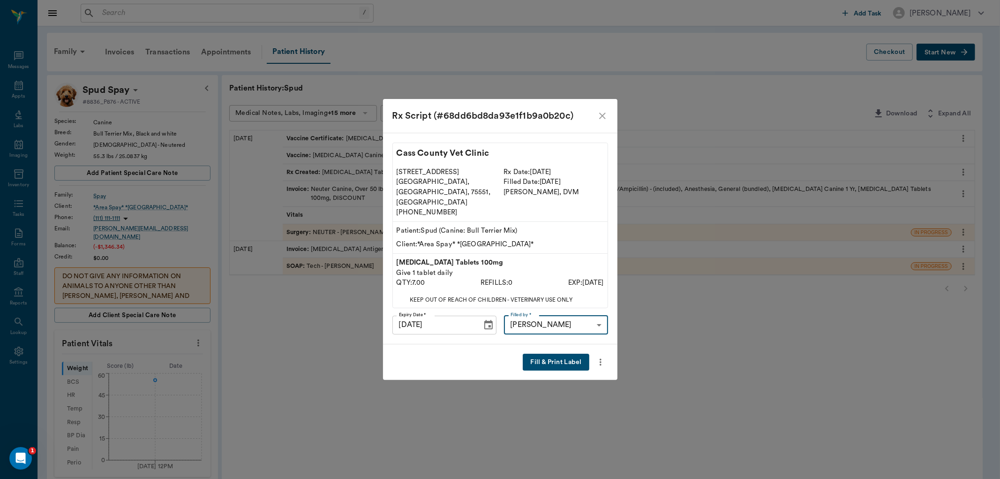
click at [566, 353] on li "Appt Tech" at bounding box center [556, 352] width 78 height 9
type input "63ec2f075fda476ae8351a4c"
click at [567, 353] on button "Fill & Print Label" at bounding box center [556, 361] width 66 height 17
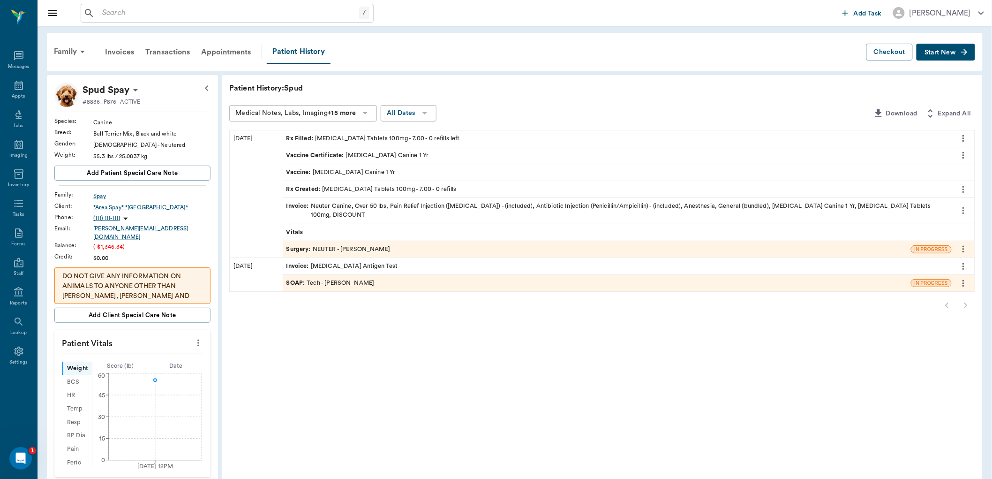
click at [295, 245] on span "Surgery :" at bounding box center [299, 249] width 26 height 9
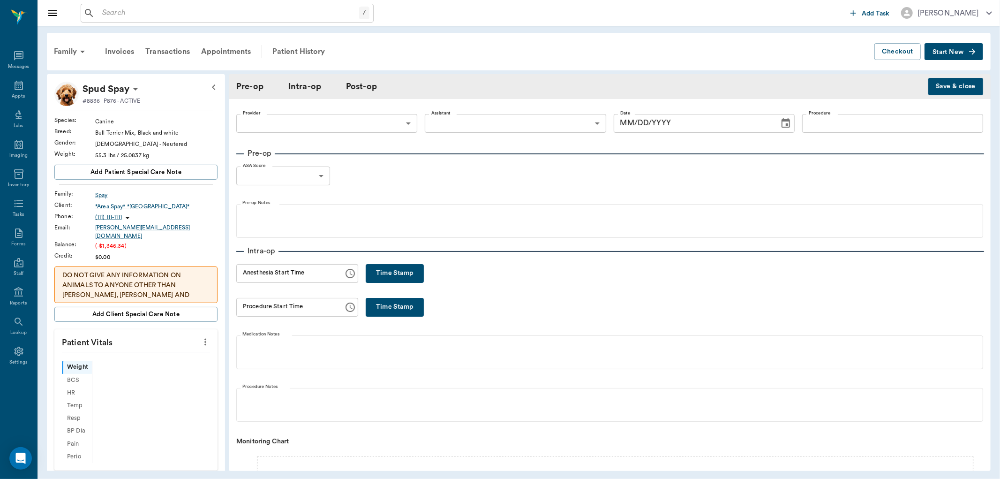
type input "63ec2f075fda476ae8351a4d"
type input "63ec2e7e52e12b0ba117b124"
type input "NEUTER"
type input "1"
radio input "true"
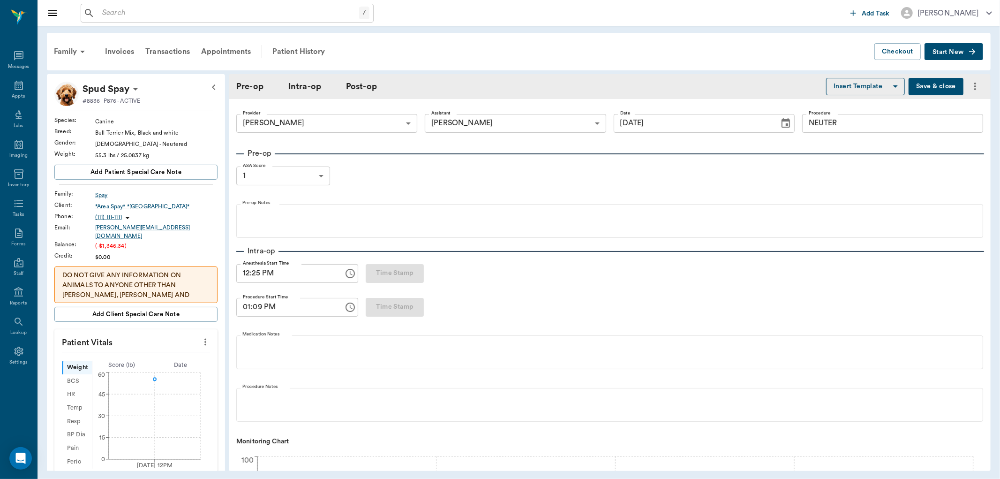
type input "[DATE]"
type input "12:25 PM"
type input "01:09 PM"
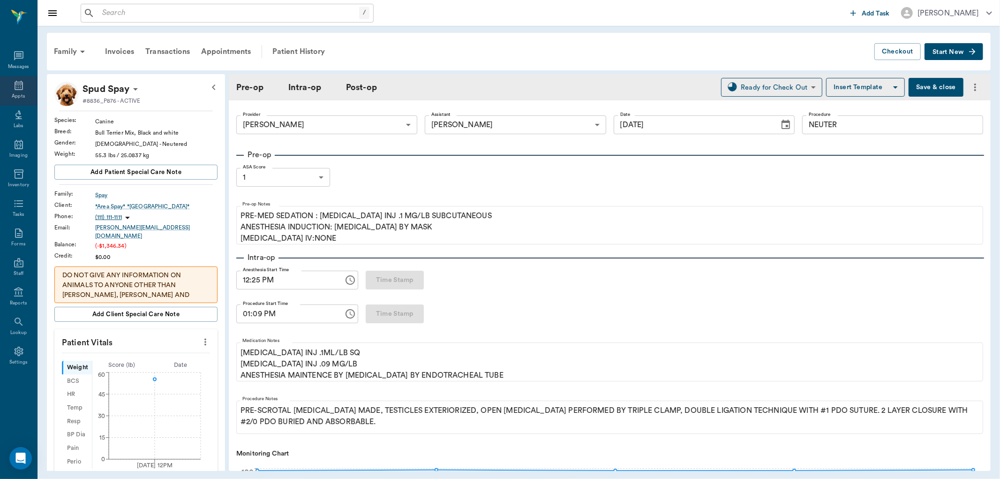
click at [25, 85] on div "Appts" at bounding box center [18, 91] width 37 height 30
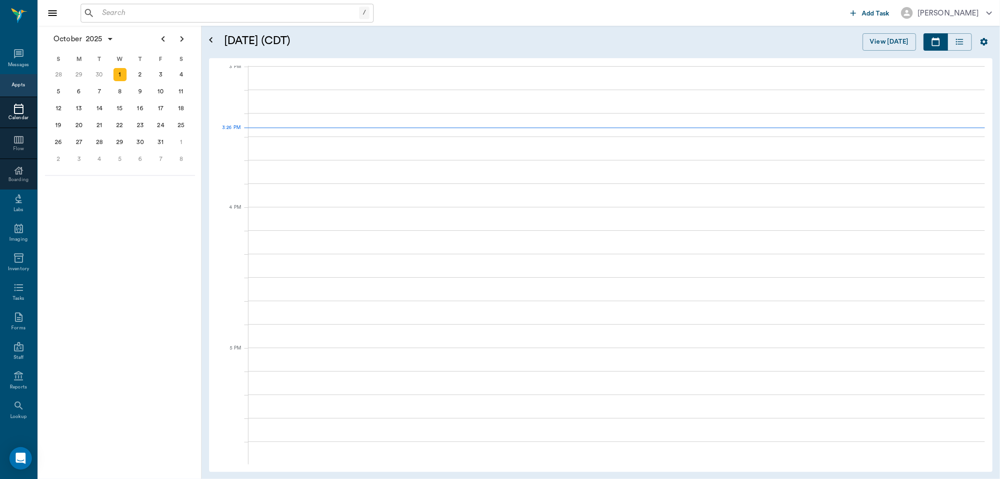
scroll to position [987, 0]
